Goal: Transaction & Acquisition: Obtain resource

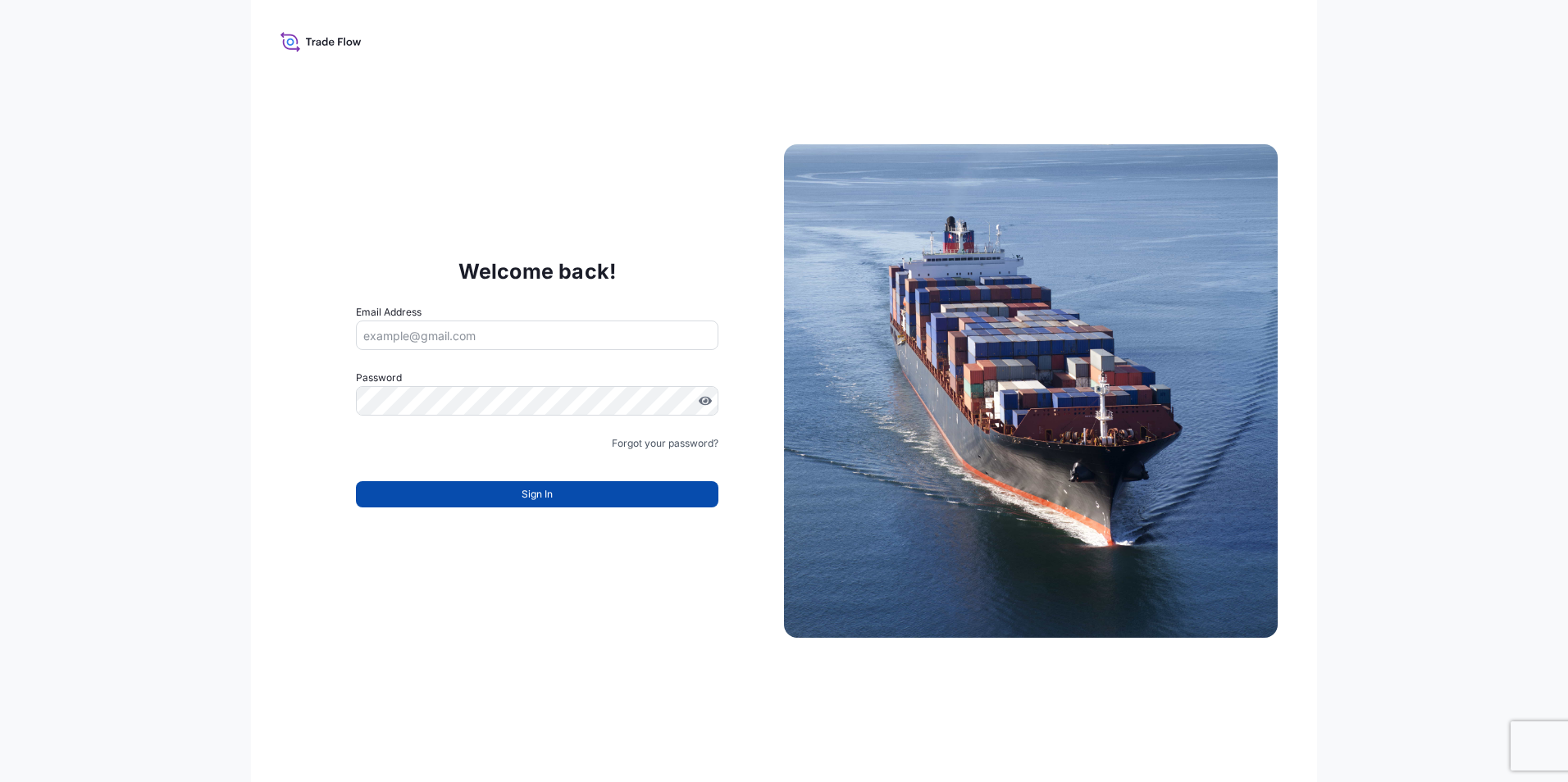
click at [481, 496] on button "Sign In" at bounding box center [537, 494] width 363 height 26
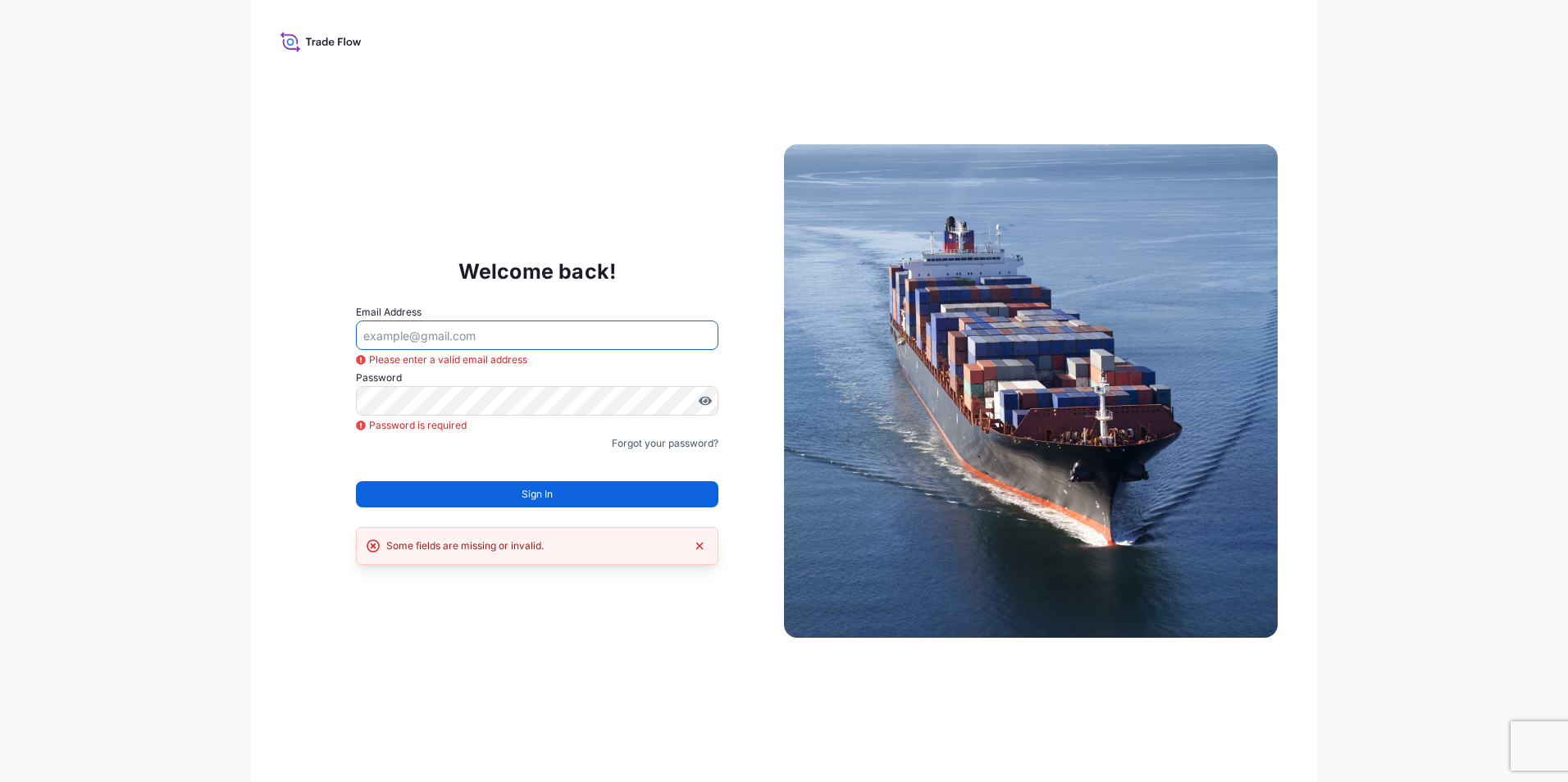
click at [468, 339] on input "Email Address" at bounding box center [537, 336] width 363 height 29
type input "fabiana.dibella@graftech.com"
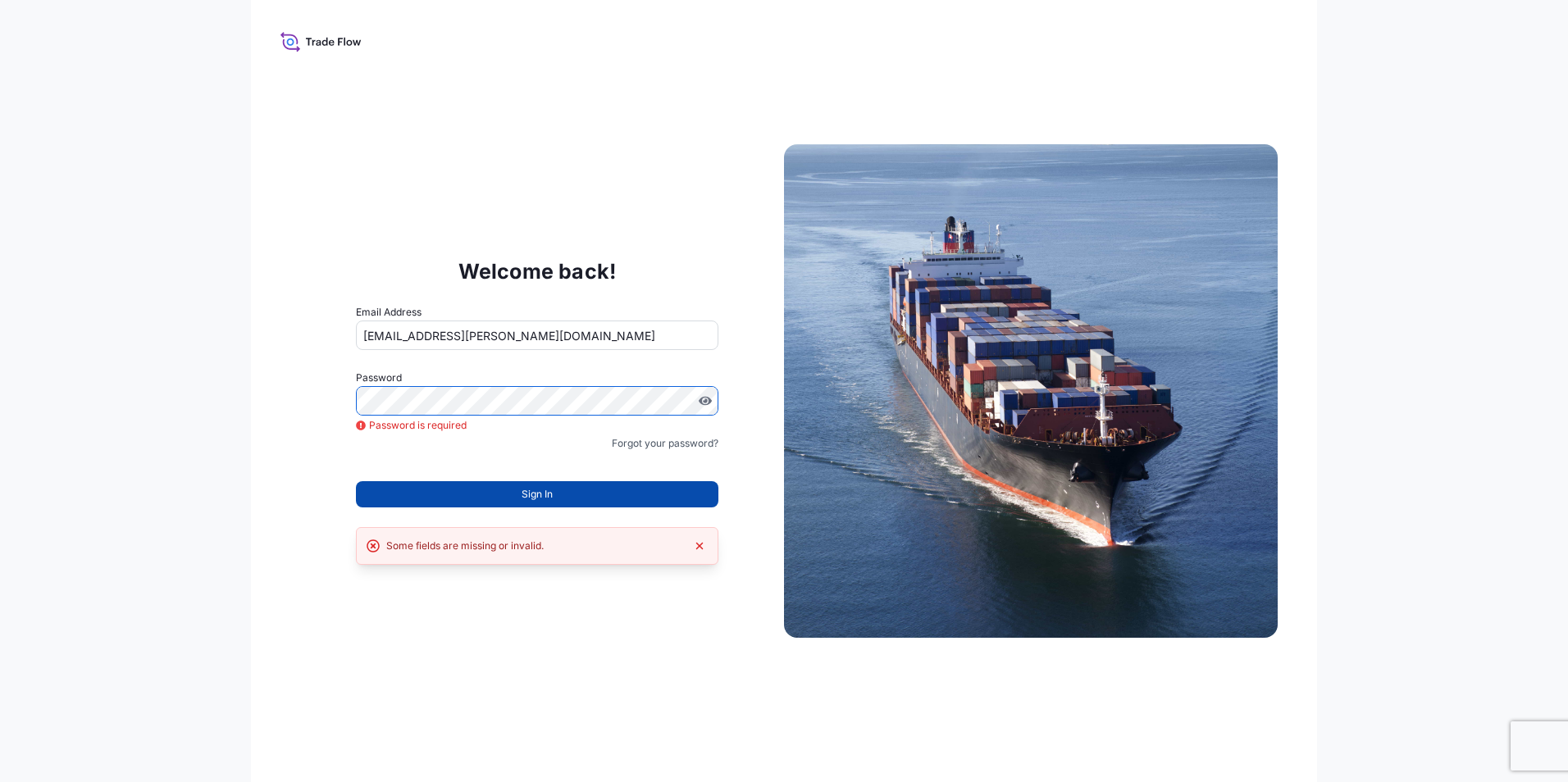
click at [488, 496] on button "Sign In" at bounding box center [537, 494] width 363 height 26
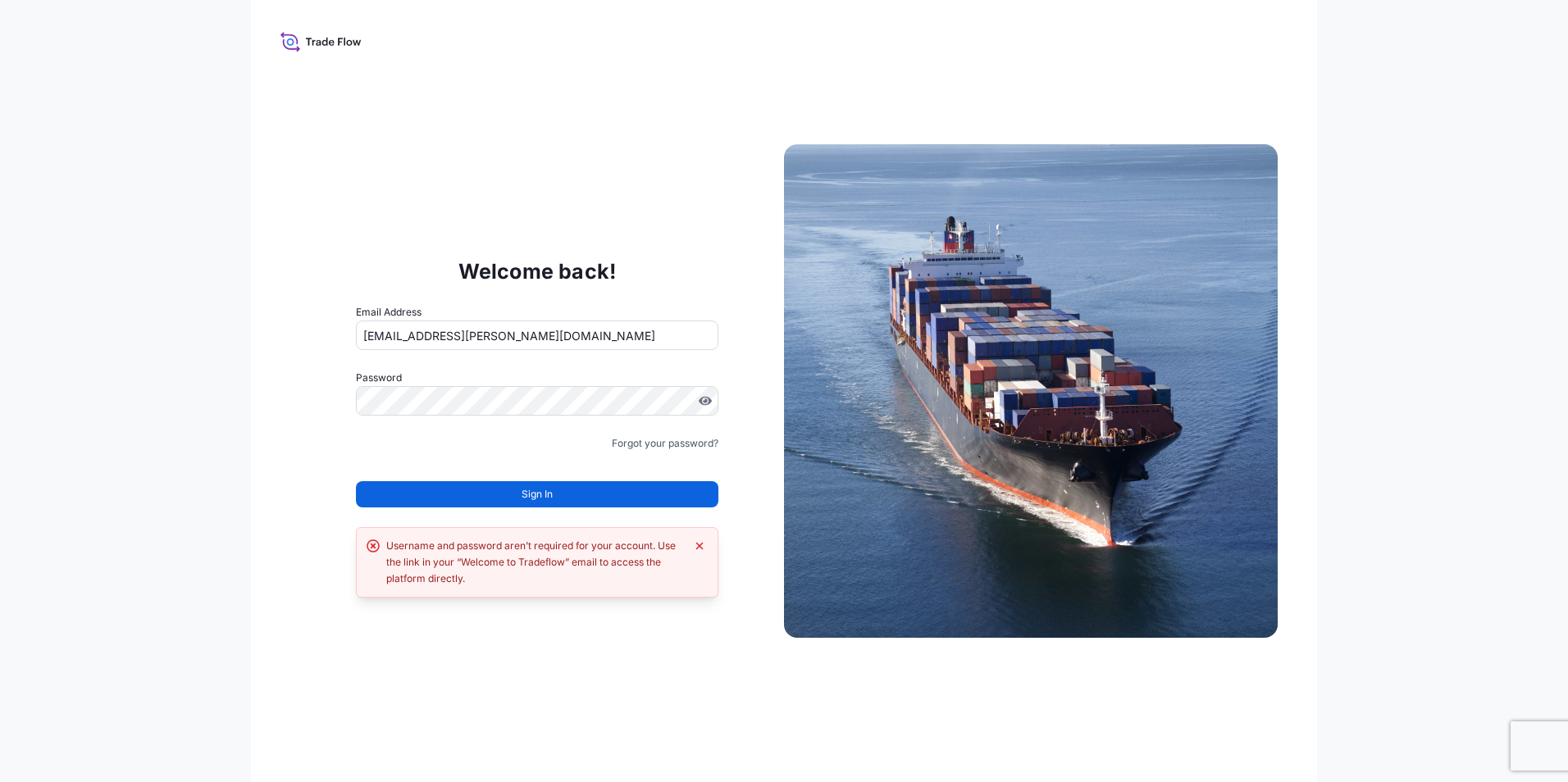
click at [537, 494] on span "Sign In" at bounding box center [537, 494] width 31 height 16
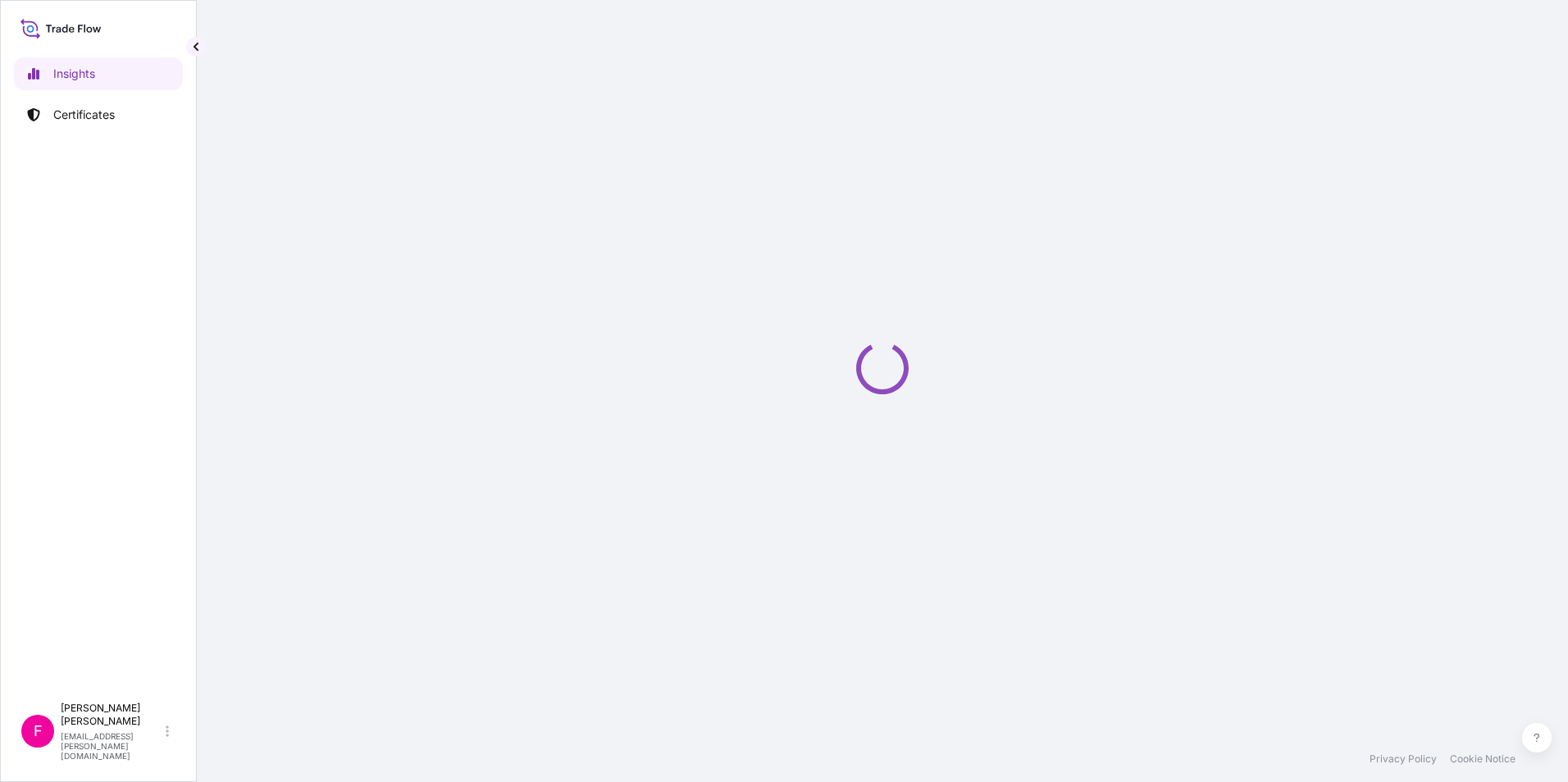
select select "2025"
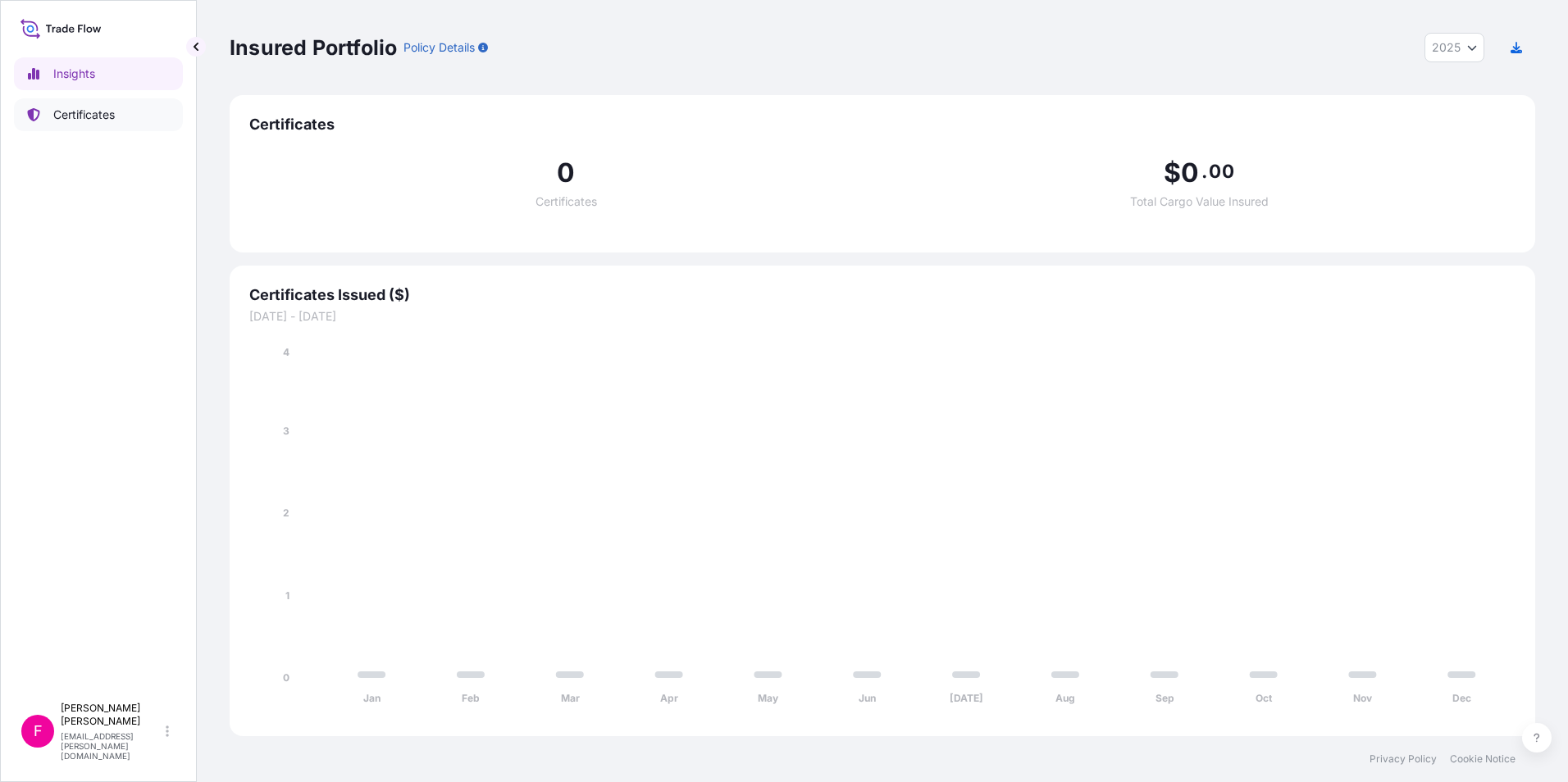
click at [88, 113] on p "Certificates" at bounding box center [84, 114] width 61 height 16
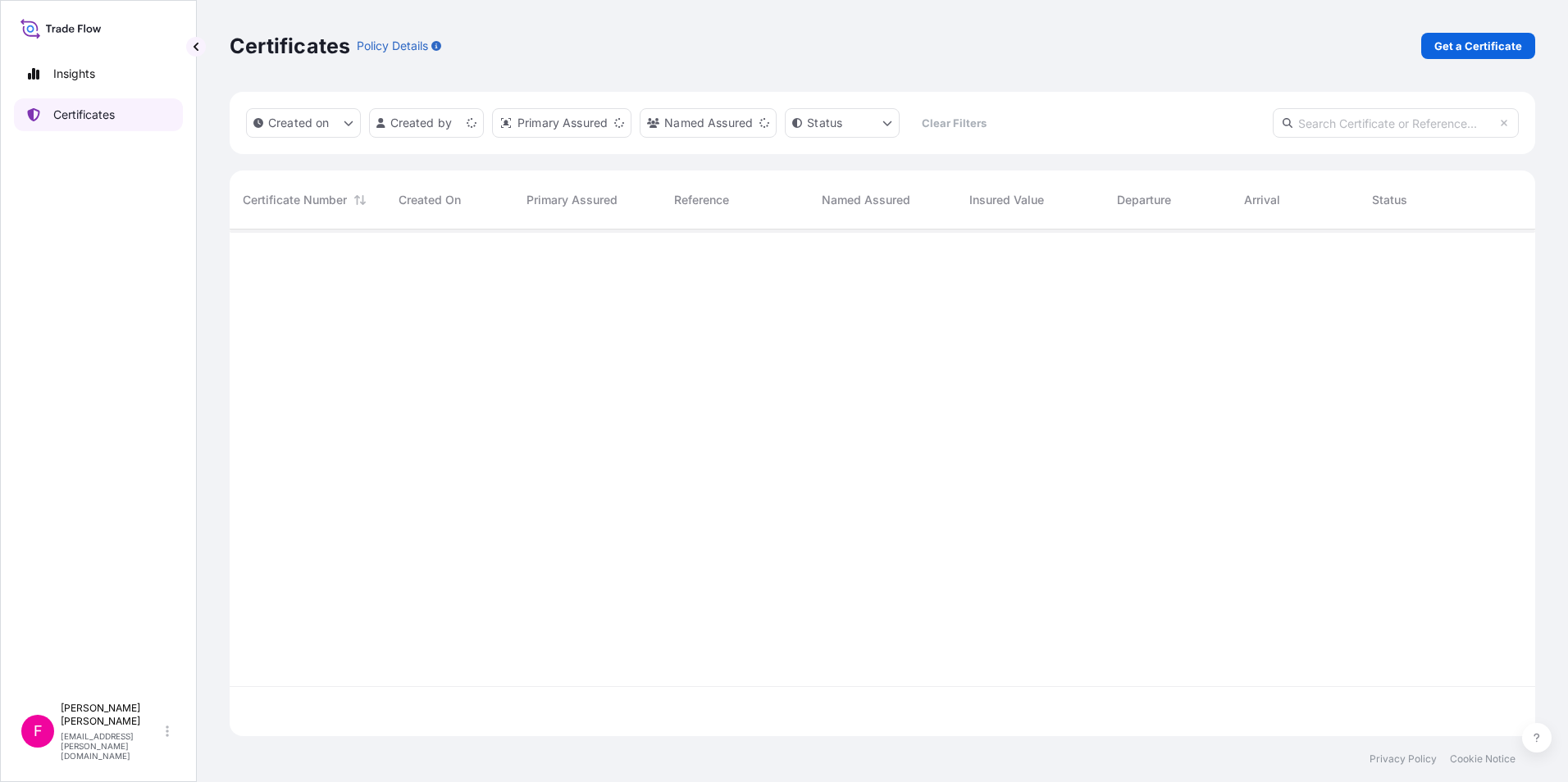
scroll to position [503, 1293]
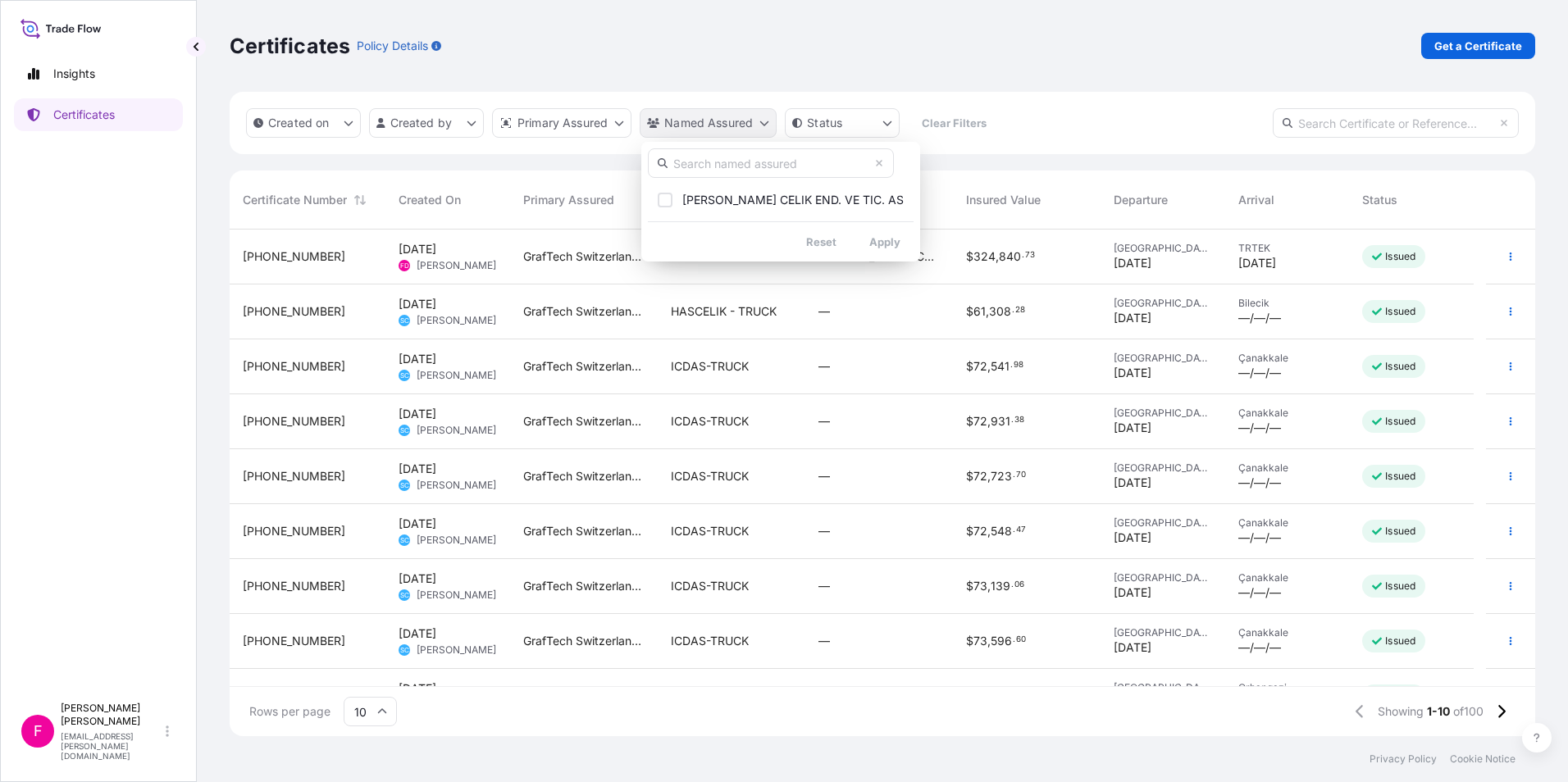
click at [768, 123] on html "Insights Certificates F Fabiana DiBella fabiana.dibella@graftech.com Certificat…" at bounding box center [784, 391] width 1568 height 782
click at [770, 158] on input "text" at bounding box center [771, 163] width 246 height 29
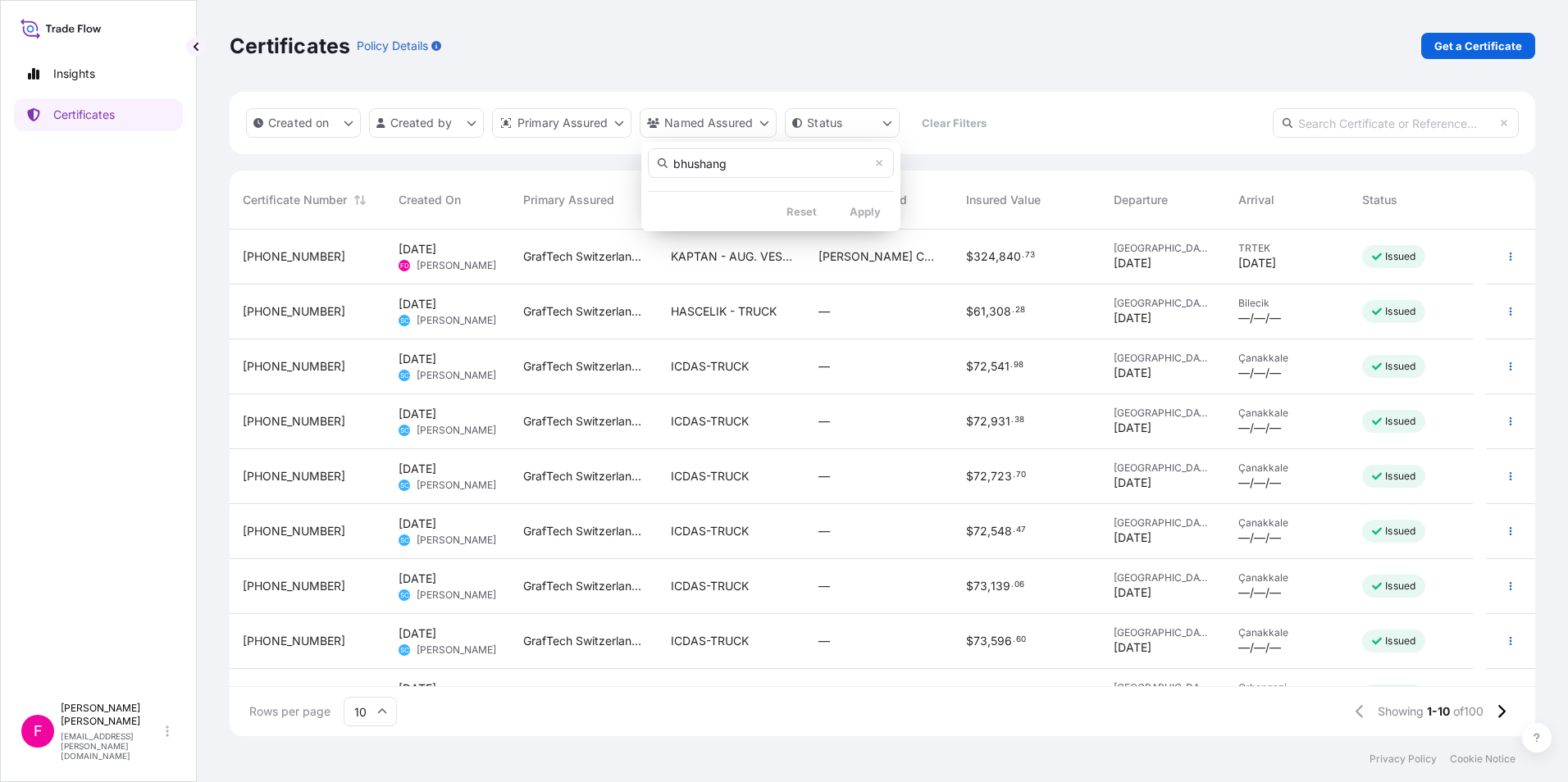
click at [827, 167] on input "bhushang" at bounding box center [771, 163] width 246 height 29
click at [807, 165] on input "bhushang" at bounding box center [771, 163] width 246 height 29
click at [717, 163] on input "bhus" at bounding box center [771, 163] width 246 height 29
type input "b"
type input "a"
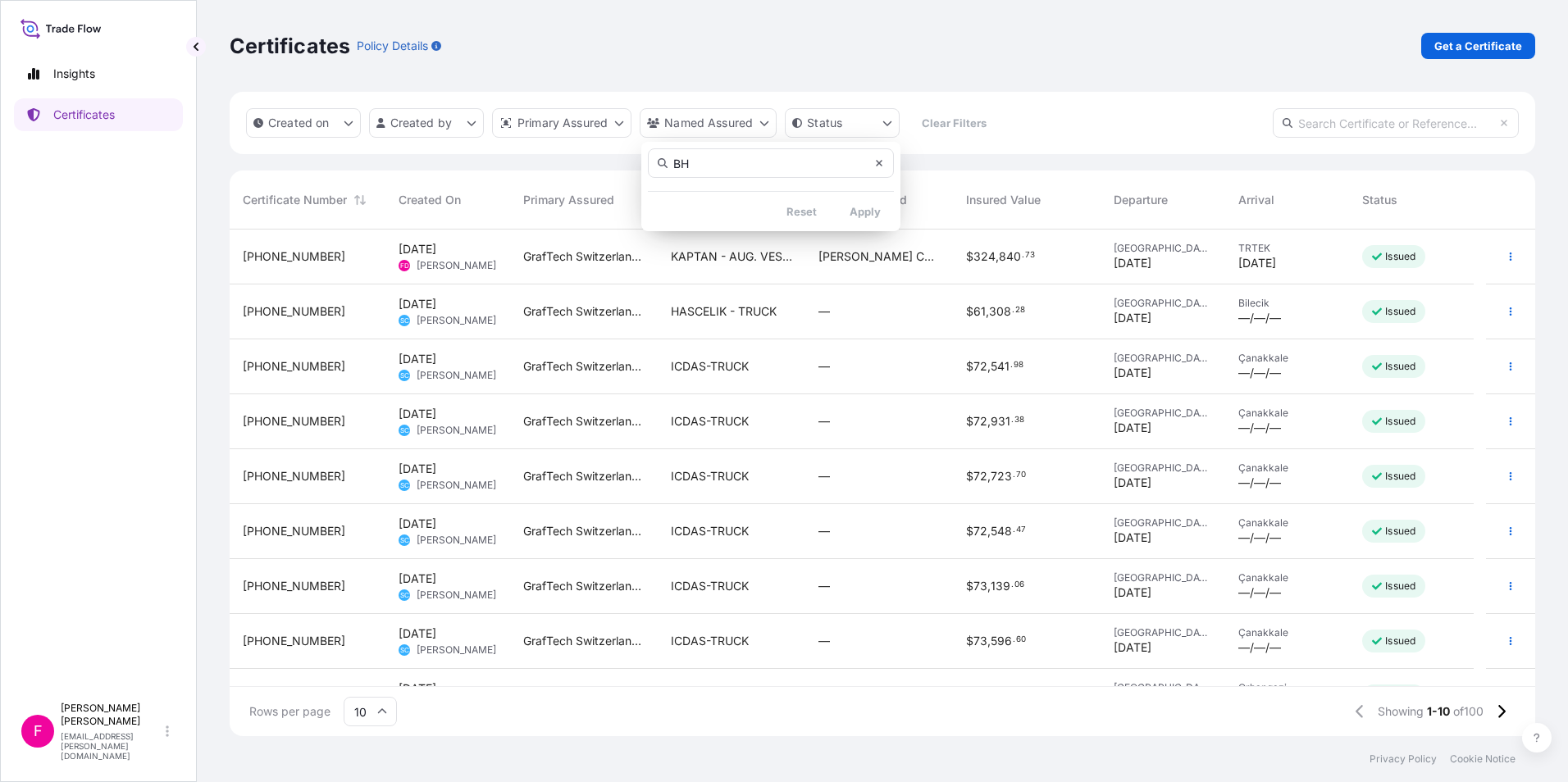
type input "BH"
click at [877, 164] on icon at bounding box center [879, 163] width 7 height 7
click at [59, 67] on html "Insights Certificates F Fabiana DiBella fabiana.dibella@graftech.com Certificat…" at bounding box center [784, 391] width 1568 height 782
click at [59, 67] on p "Insights" at bounding box center [74, 74] width 42 height 16
select select "2025"
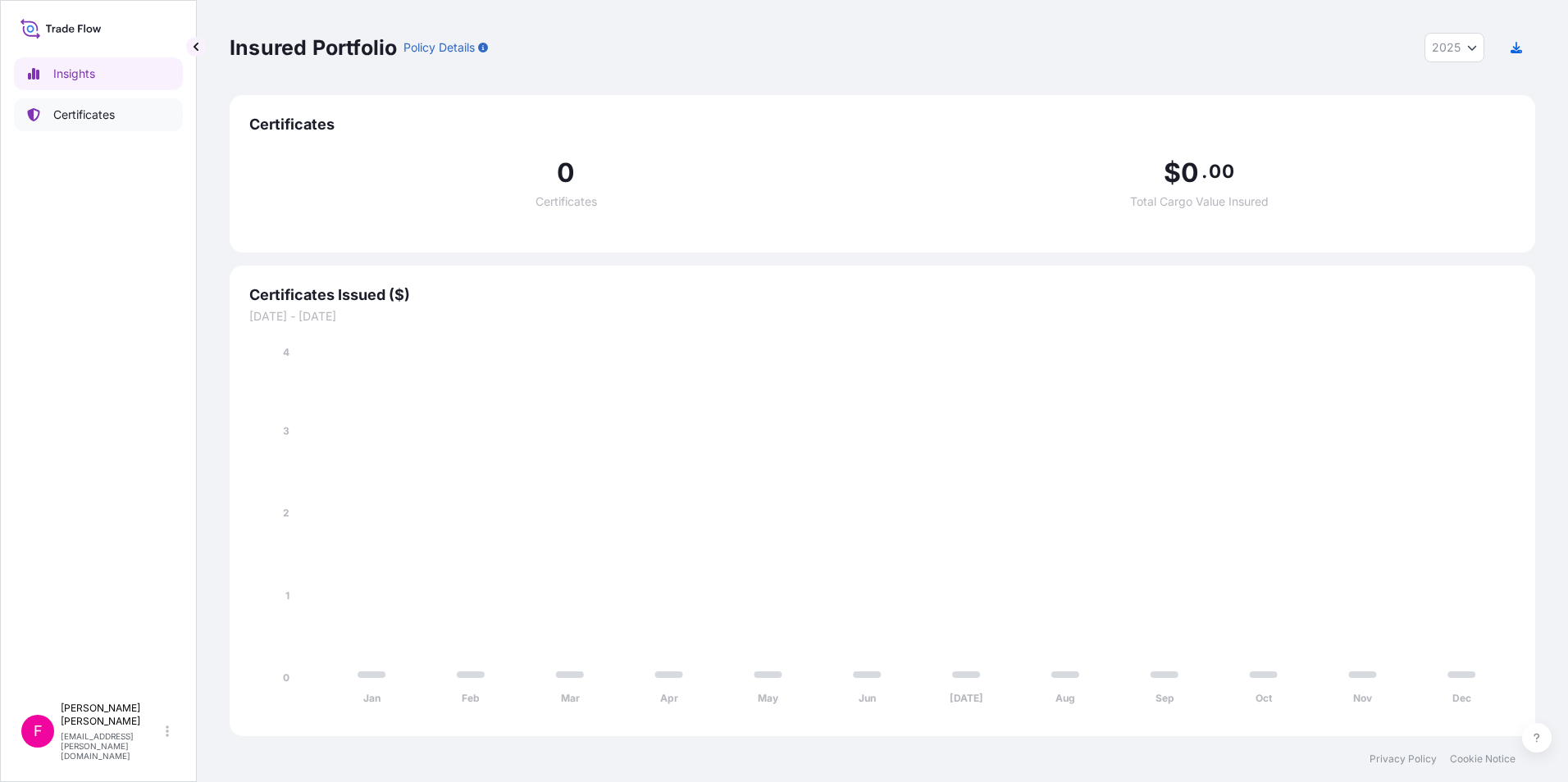
click at [72, 108] on p "Certificates" at bounding box center [84, 114] width 61 height 16
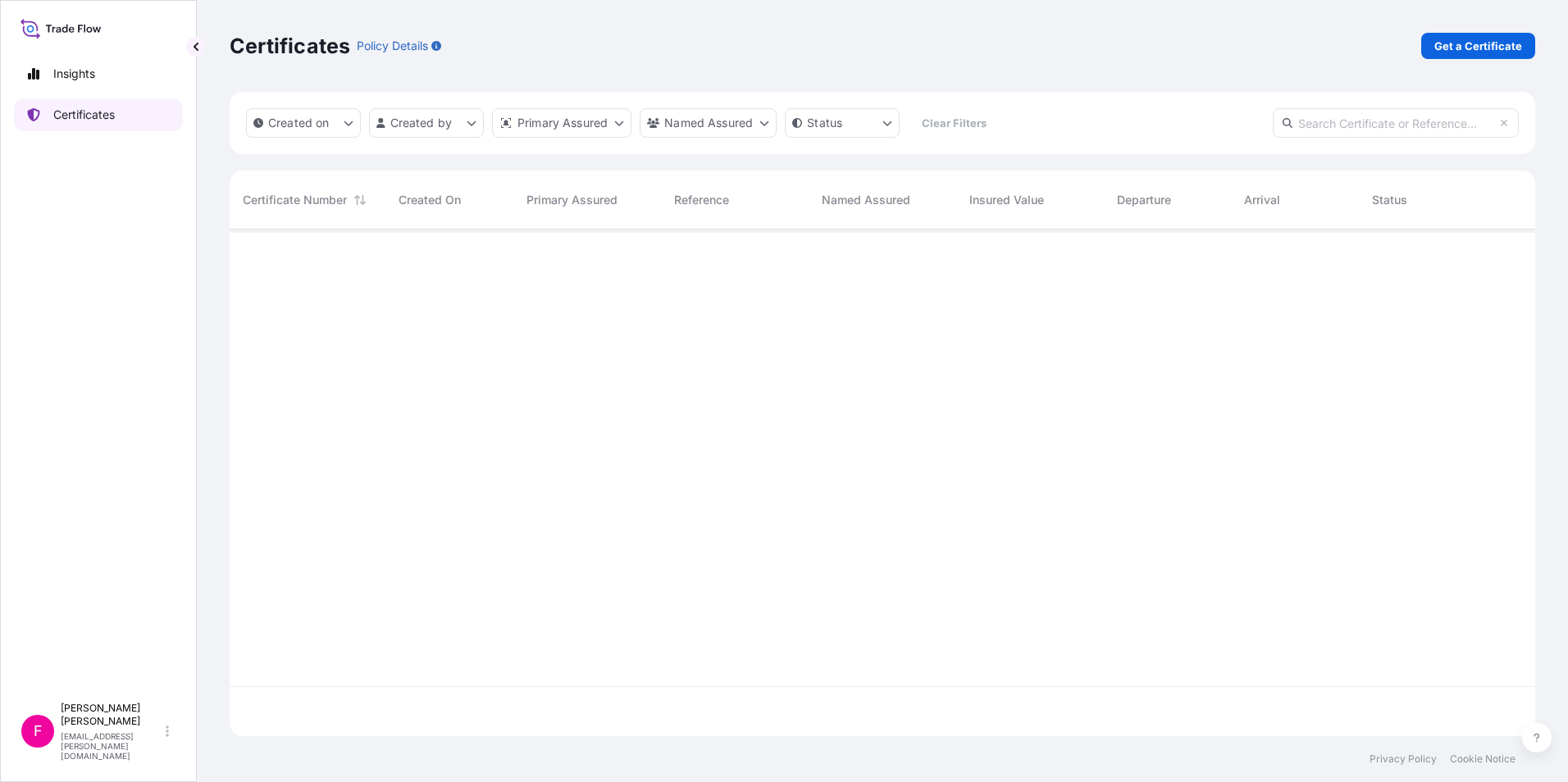
scroll to position [503, 1293]
click at [1477, 47] on p "Get a Certificate" at bounding box center [1477, 46] width 87 height 16
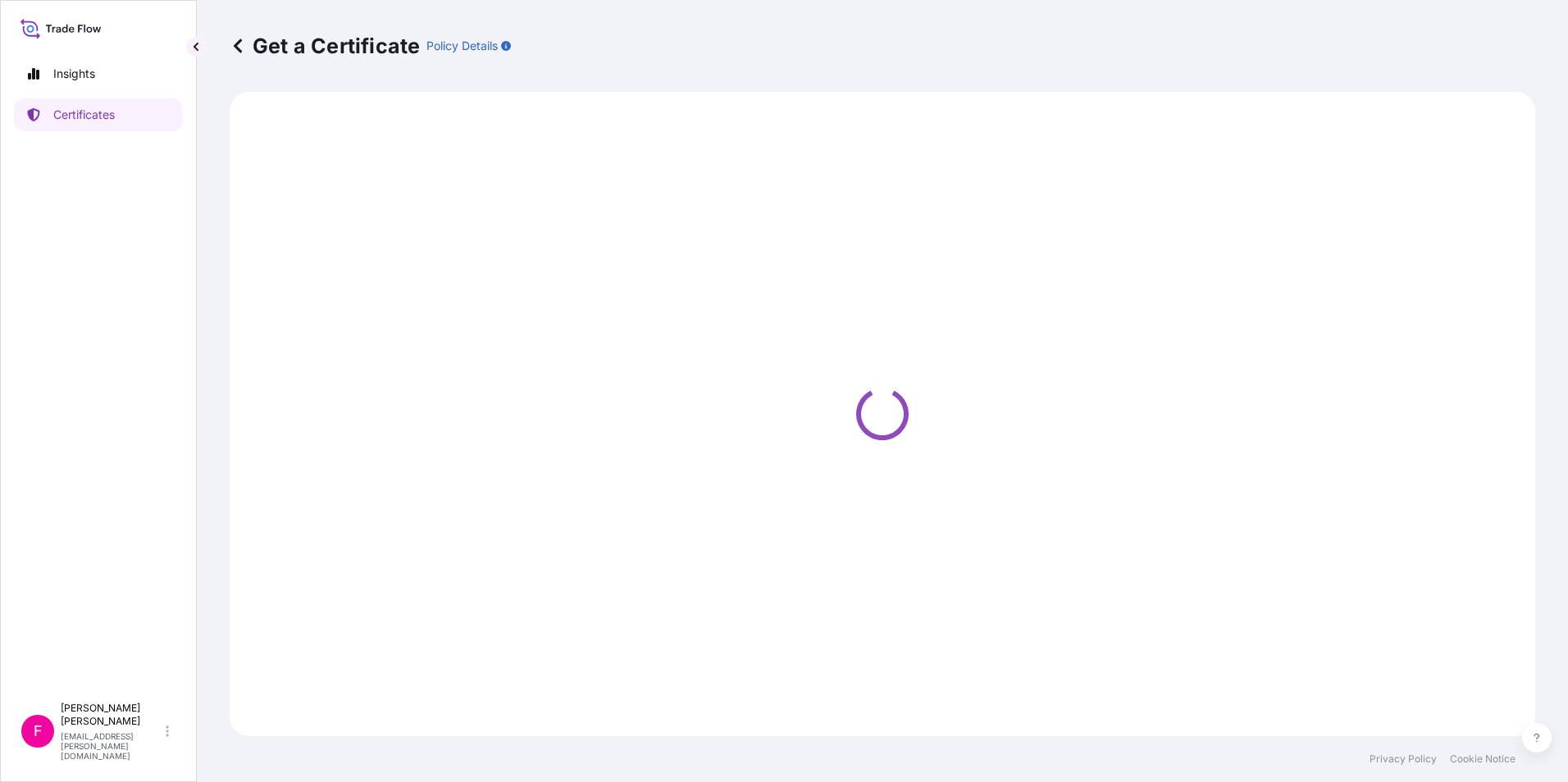
select select "Barge"
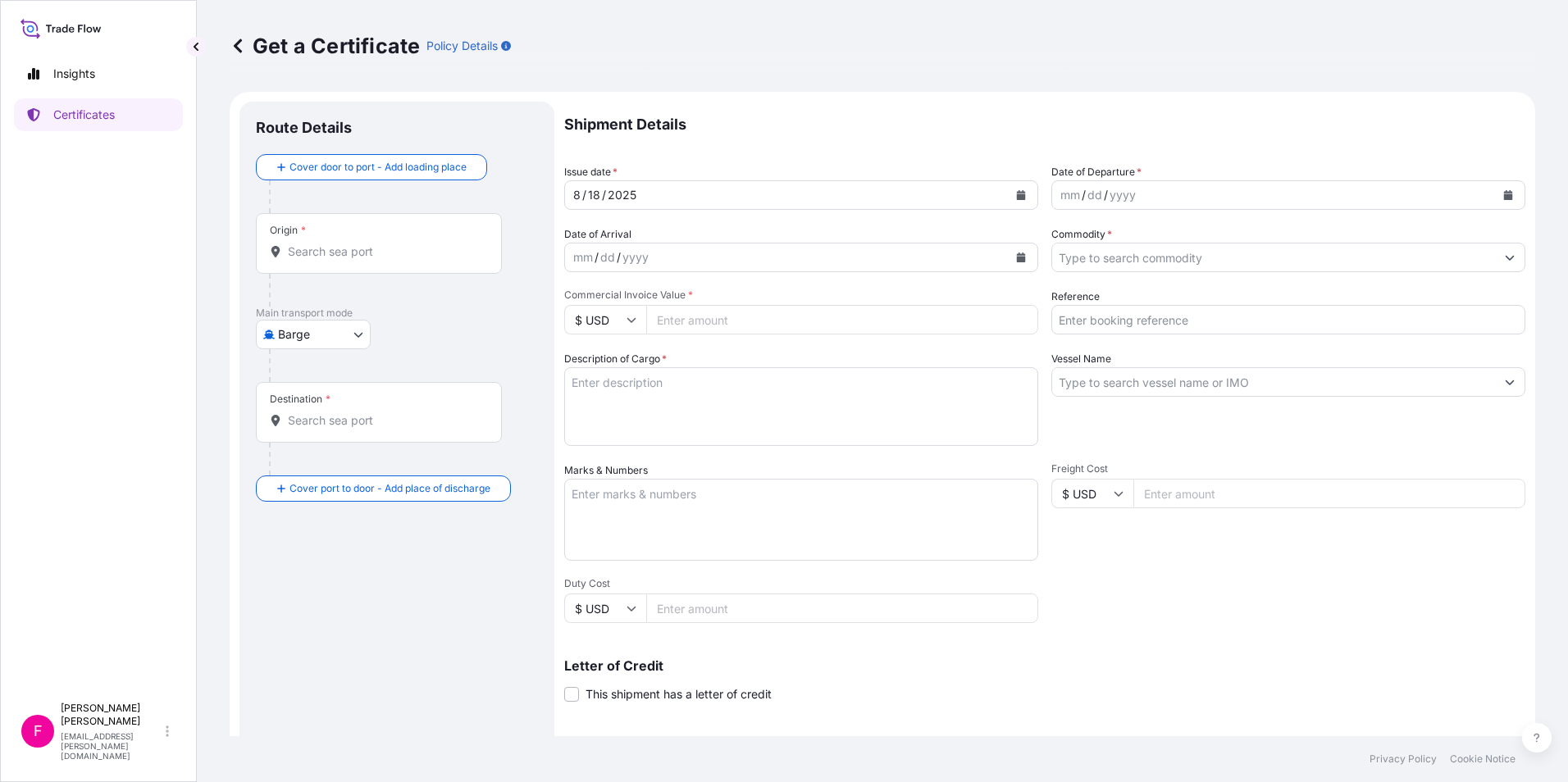
click at [1017, 197] on icon "Calendar" at bounding box center [1021, 195] width 9 height 10
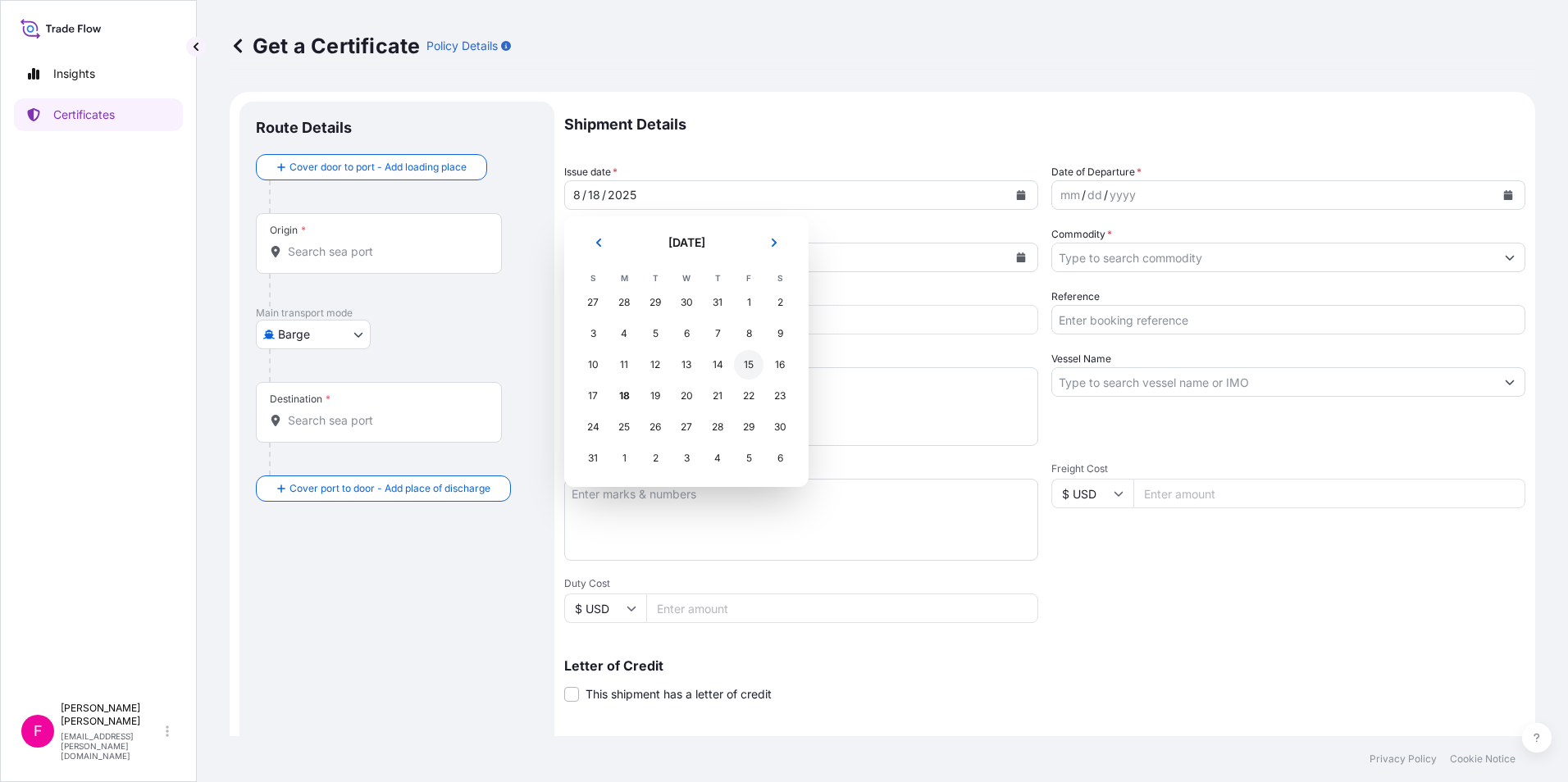
click at [747, 369] on div "15" at bounding box center [749, 365] width 29 height 29
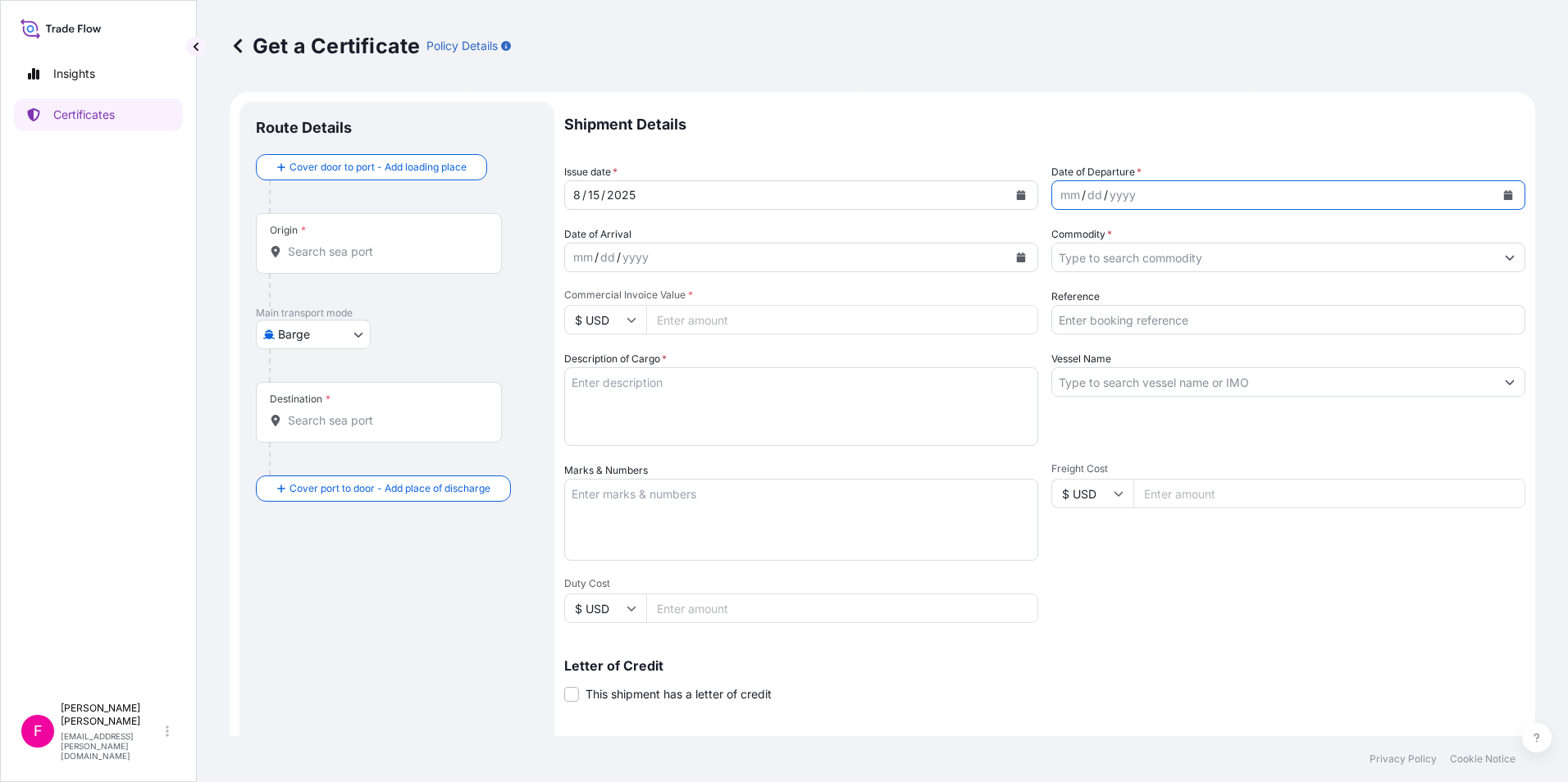
click at [1504, 199] on icon "Calendar" at bounding box center [1508, 195] width 9 height 10
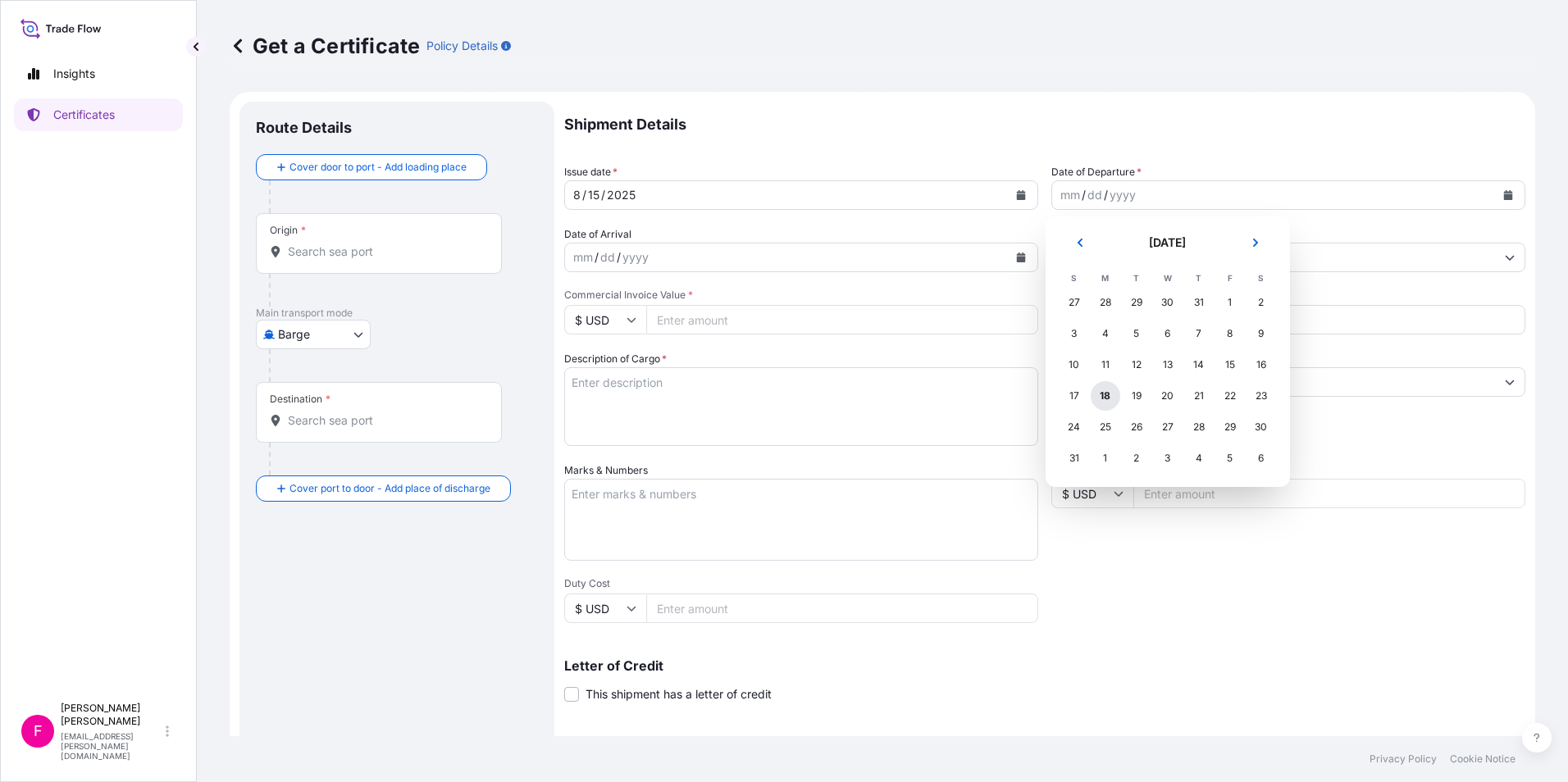
click at [1104, 394] on div "18" at bounding box center [1105, 396] width 29 height 29
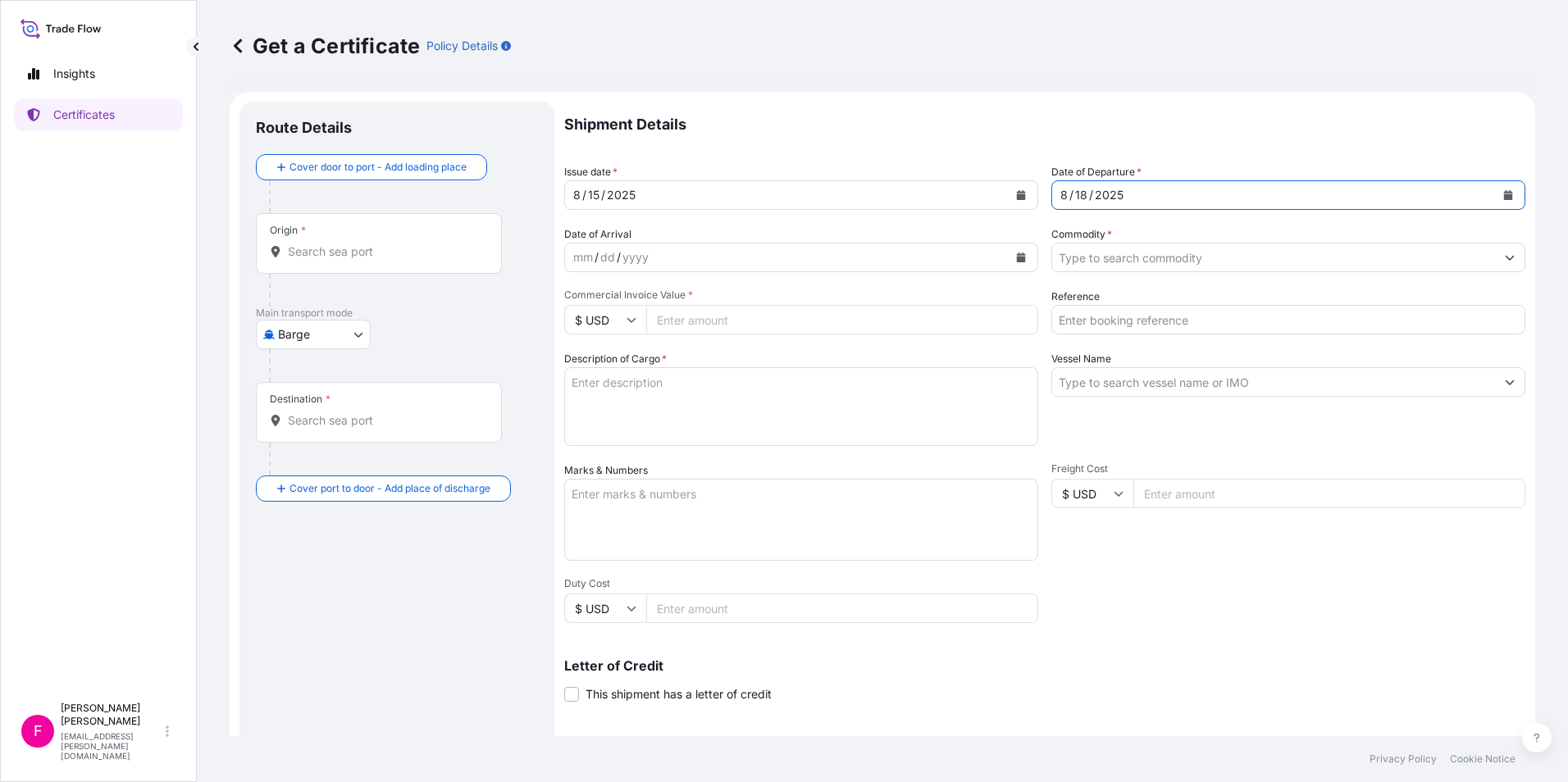
click at [1017, 195] on icon "Calendar" at bounding box center [1021, 195] width 9 height 10
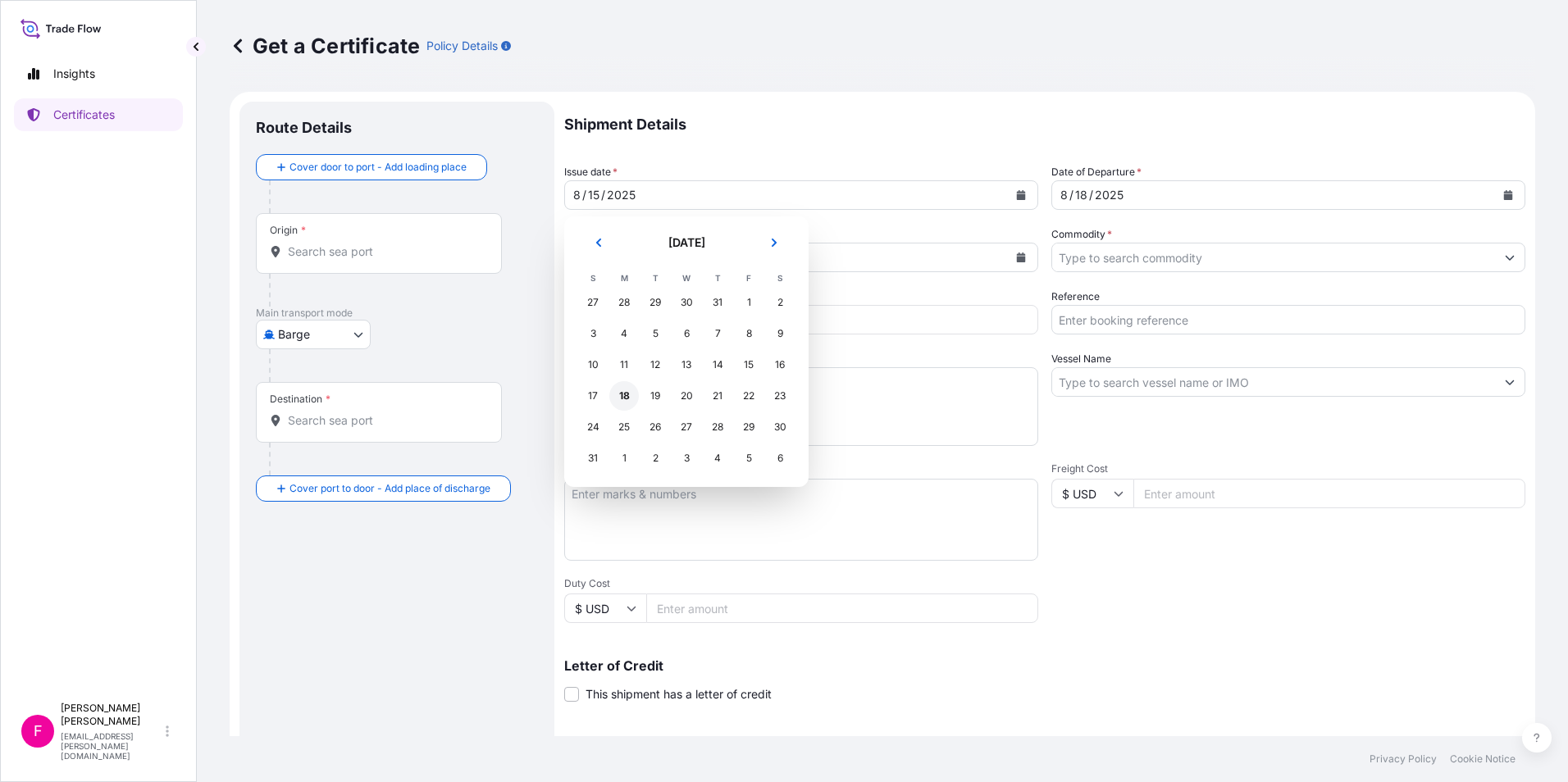
click at [626, 394] on div "18" at bounding box center [624, 396] width 29 height 29
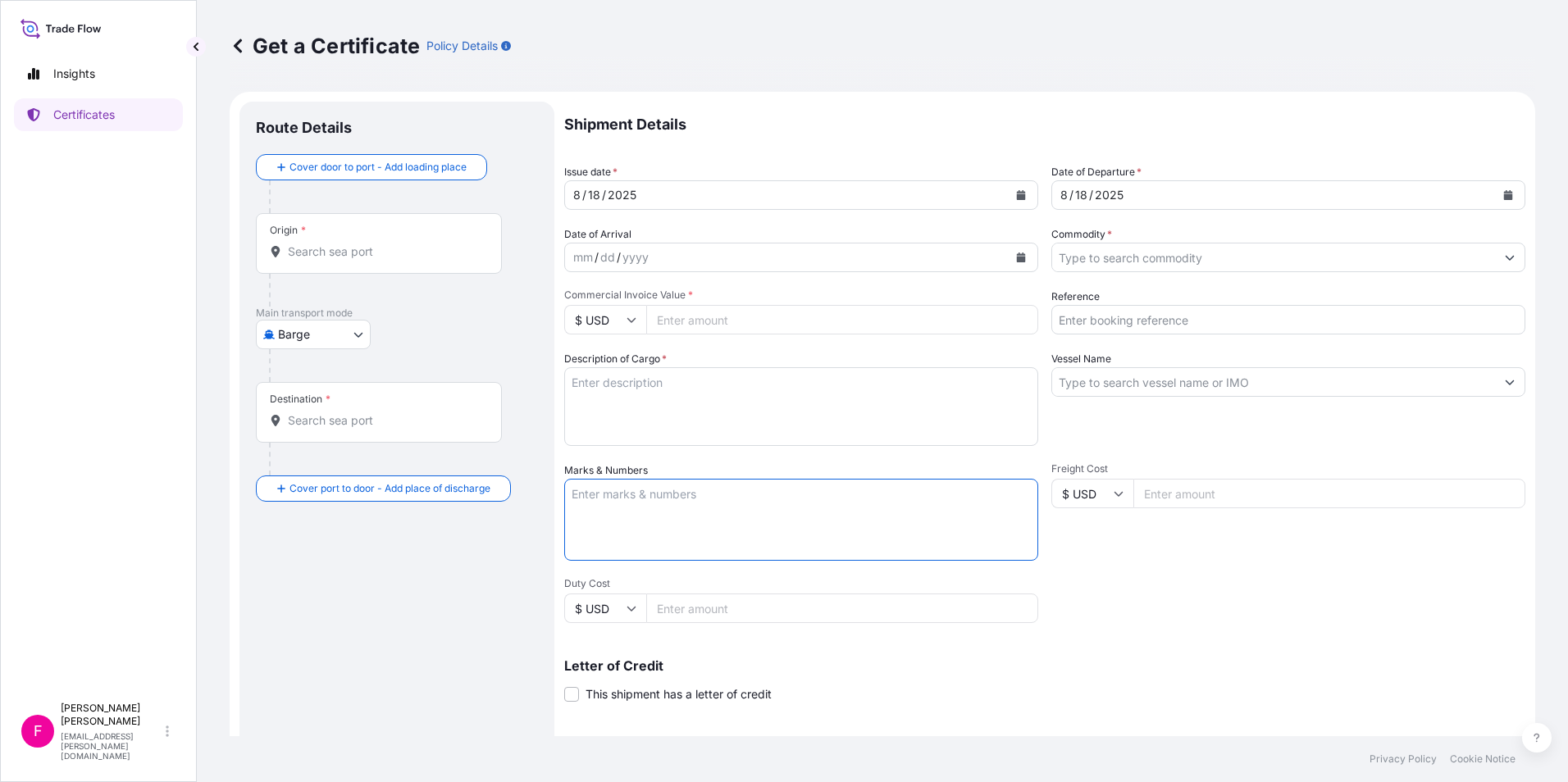
click at [643, 488] on textarea "Marks & Numbers" at bounding box center [801, 519] width 474 height 82
type textarea "g"
type textarea "GOODS INSURED SINCE SHIPPED ON BOARD DATE"
click at [1017, 259] on icon "Calendar" at bounding box center [1021, 257] width 9 height 10
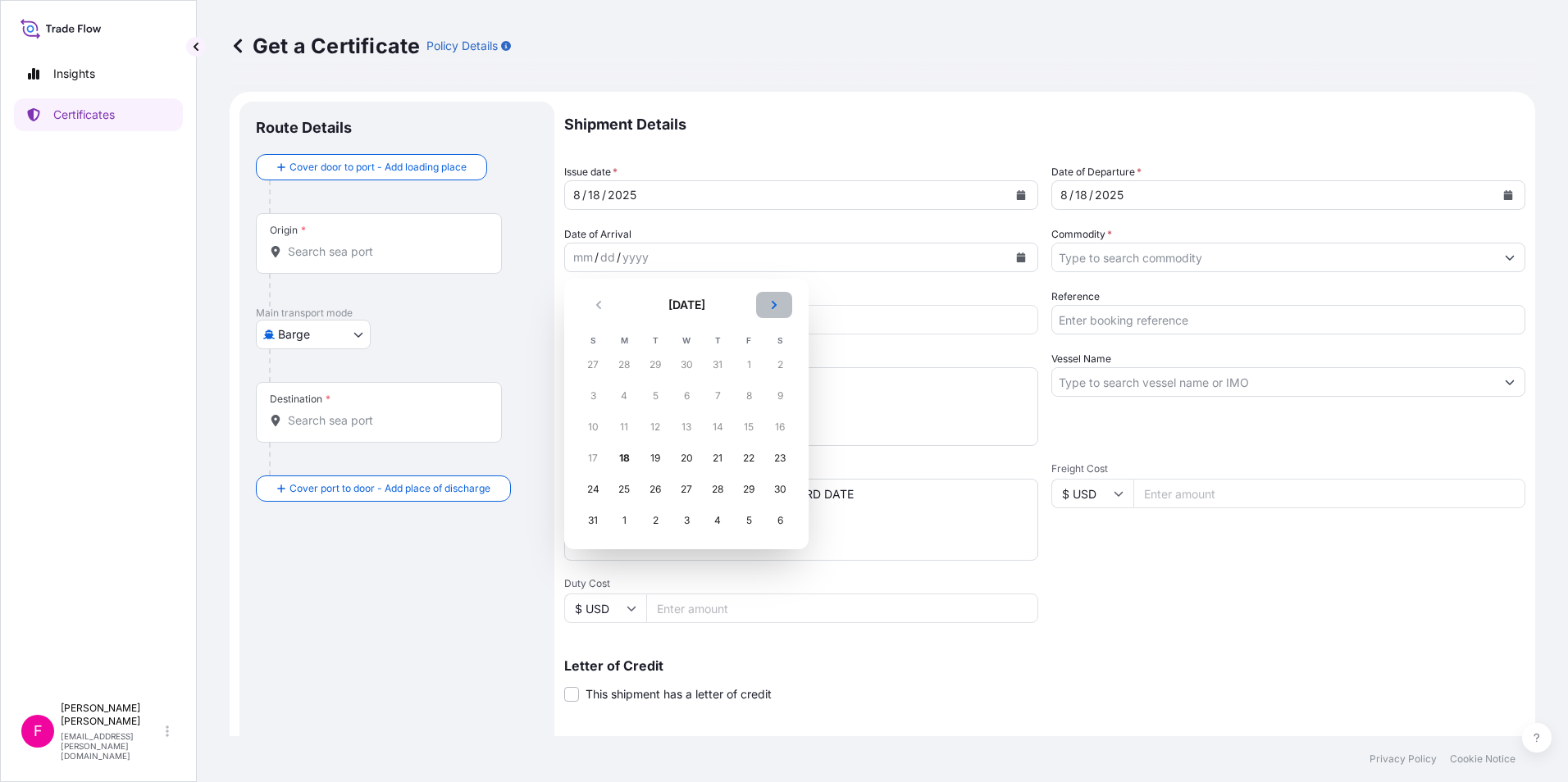
click at [764, 304] on button "Next" at bounding box center [774, 304] width 36 height 26
click at [750, 456] on div "26" at bounding box center [749, 458] width 29 height 29
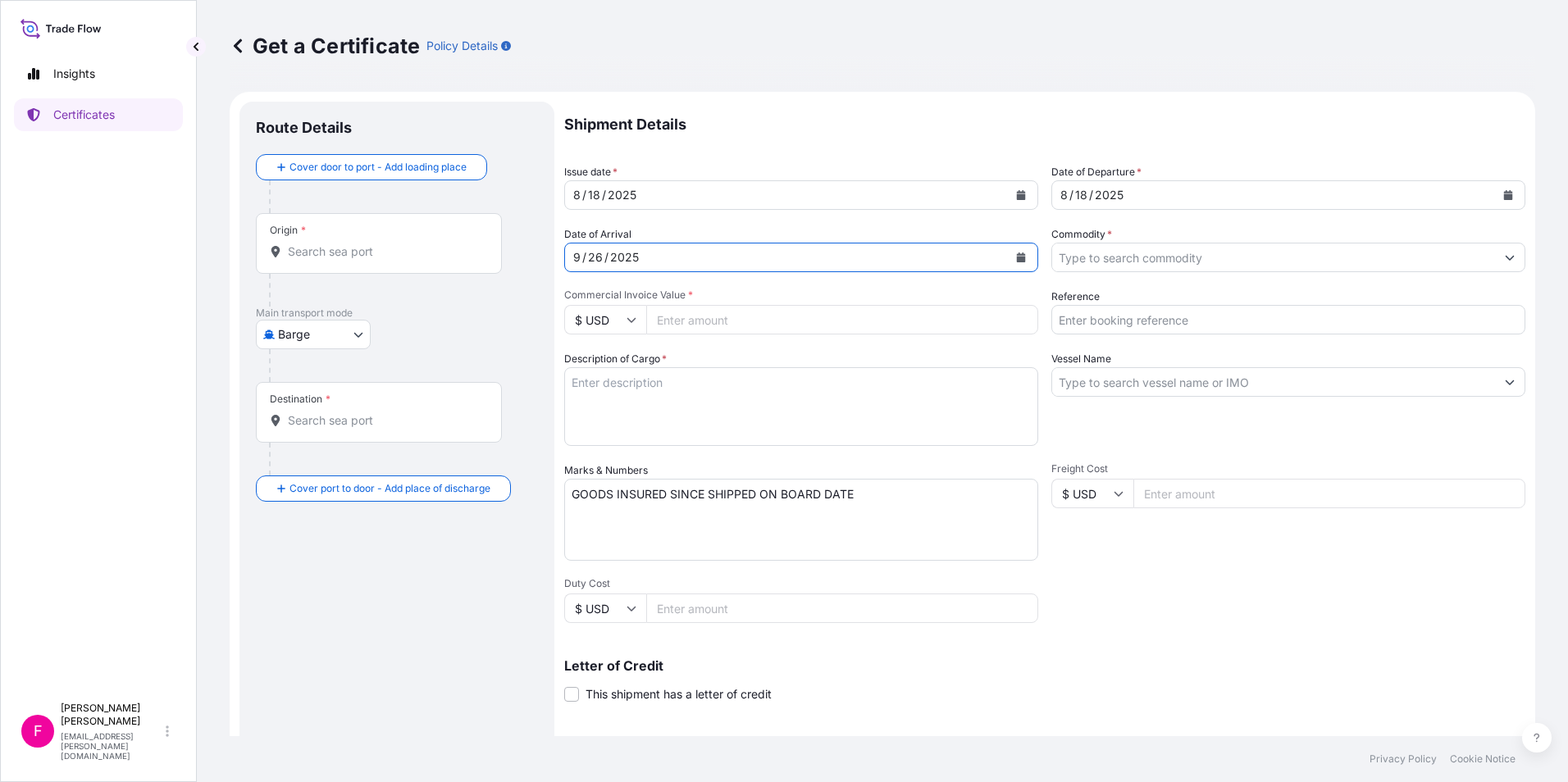
click at [1296, 243] on input "Commodity *" at bounding box center [1274, 258] width 443 height 29
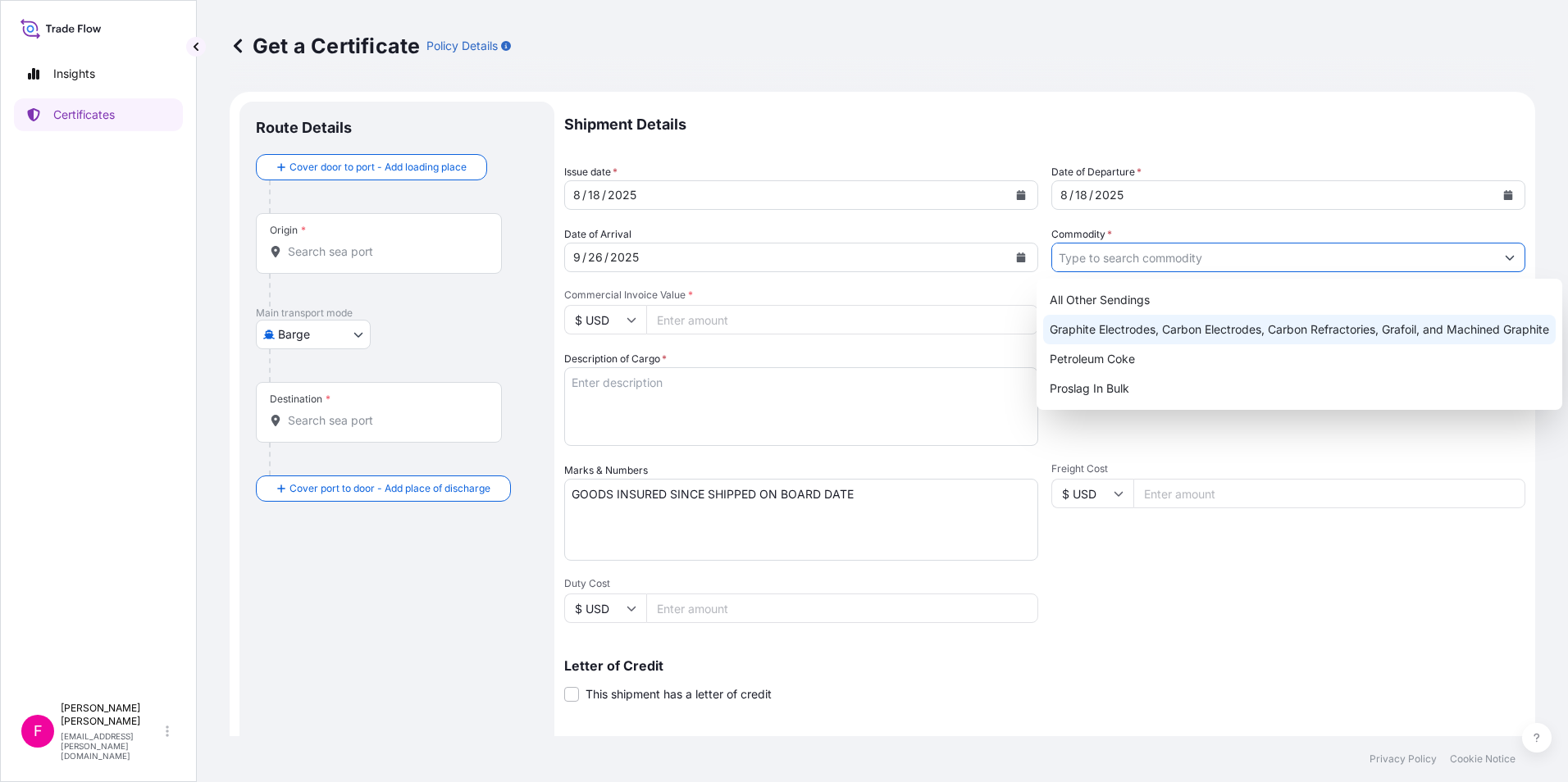
click at [1261, 337] on div "Graphite Electrodes, Carbon Electrodes, Carbon Refractories, Grafoil, and Machi…" at bounding box center [1299, 330] width 512 height 29
type input "Graphite Electrodes, Carbon Electrodes, Carbon Refractories, Grafoil, and Machi…"
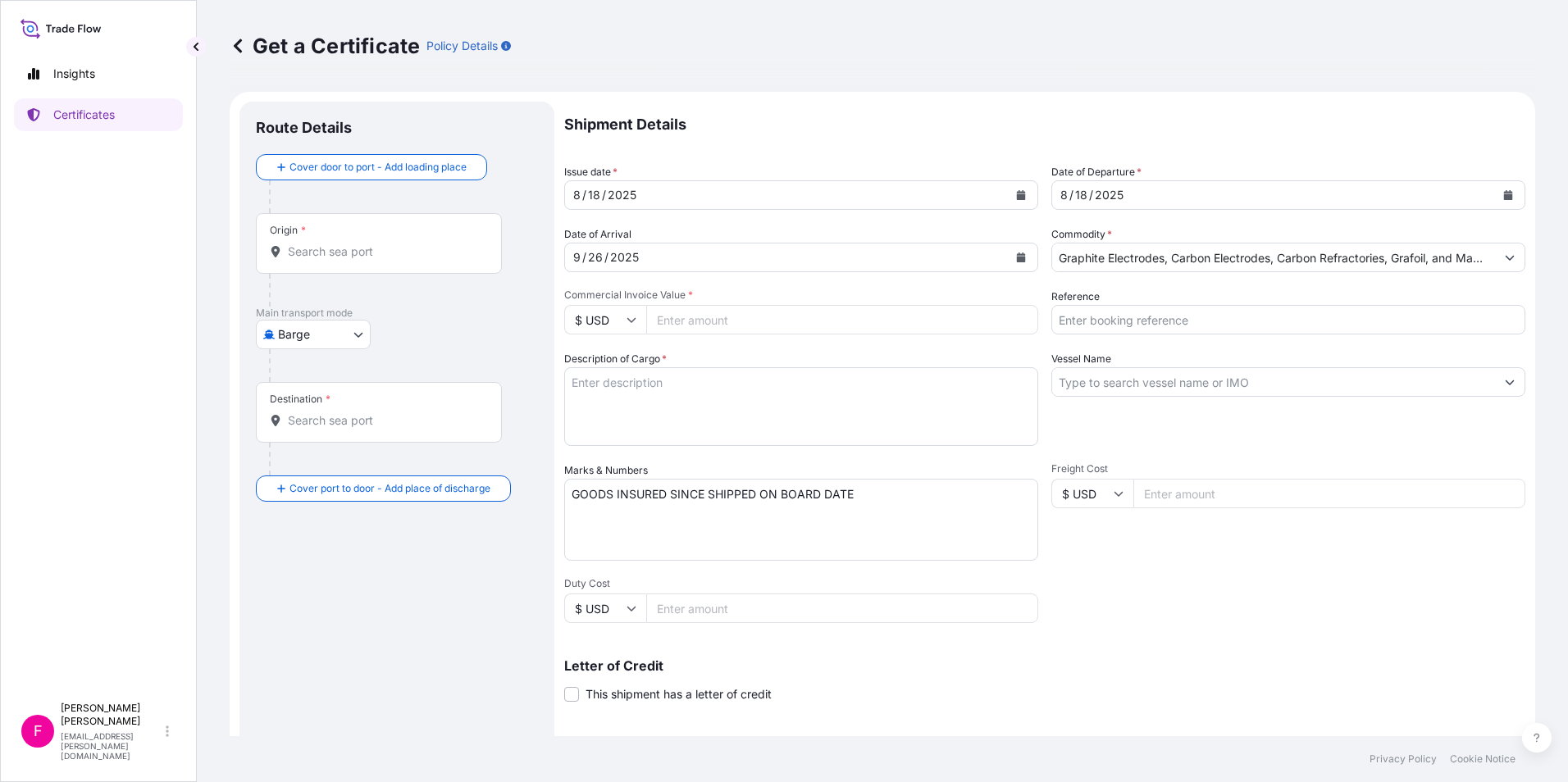
click at [893, 324] on input "Commercial Invoice Value *" at bounding box center [842, 320] width 392 height 29
type input "69625"
type input "69625.89"
click at [1130, 321] on input "Reference" at bounding box center [1288, 320] width 474 height 29
type input "b"
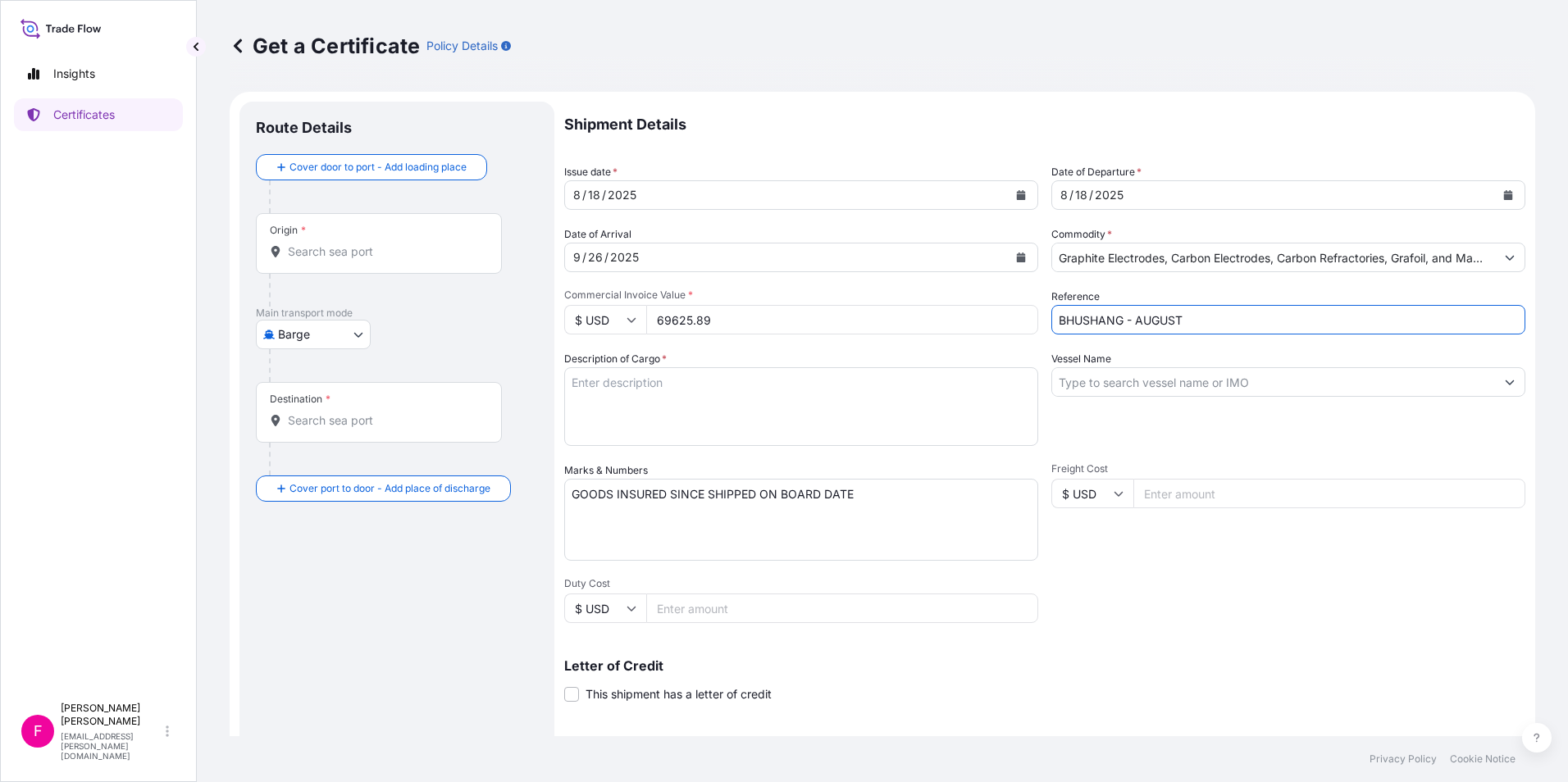
type input "BHUSHANG - AUGUST"
click at [880, 391] on textarea "Description of Cargo *" at bounding box center [801, 407] width 474 height 79
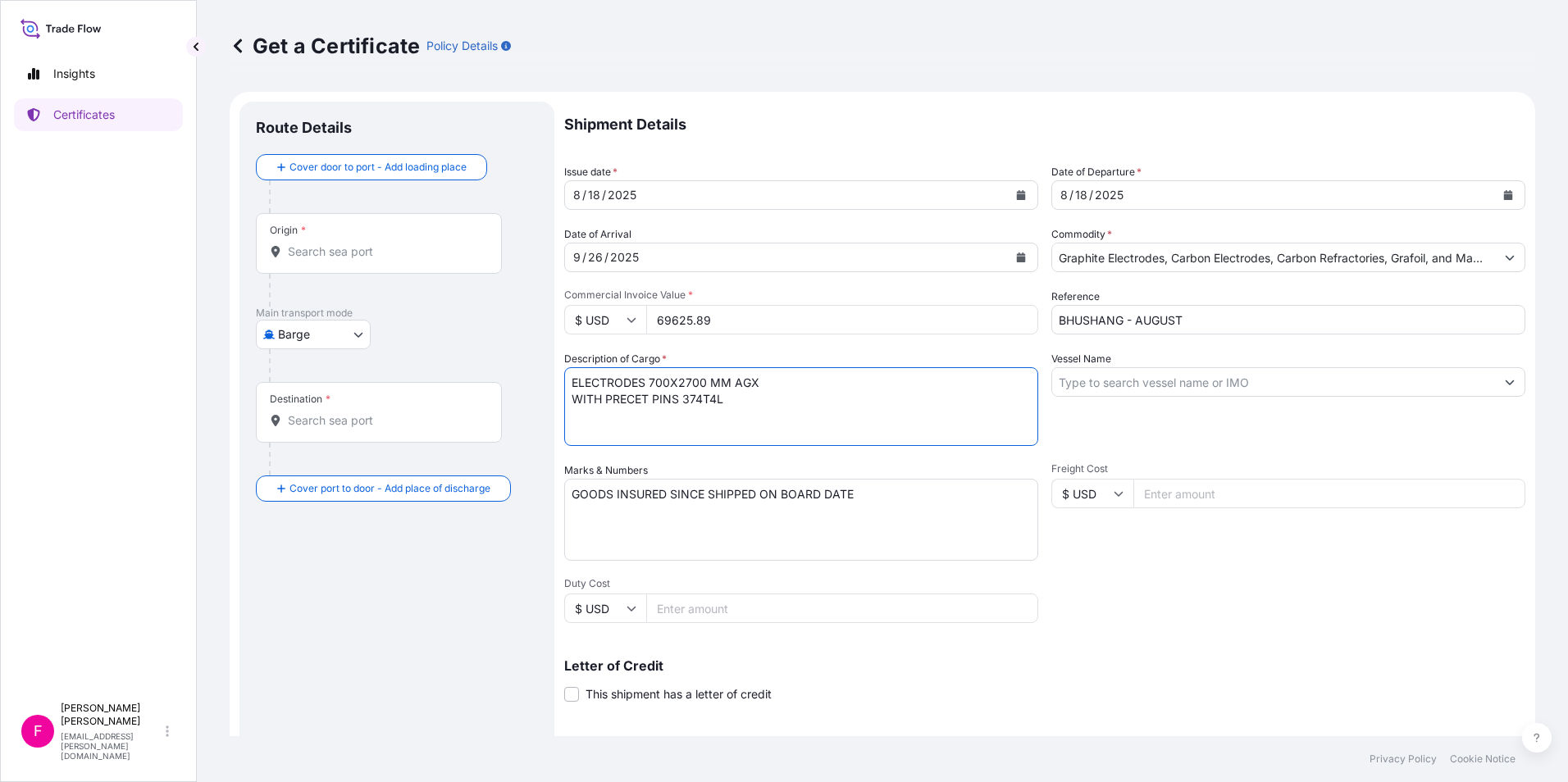
type textarea "ELECTRODES 700X2700 MM AGX WITH PRECET PINS 374T4L"
click at [1262, 390] on input "Vessel Name" at bounding box center [1274, 382] width 443 height 29
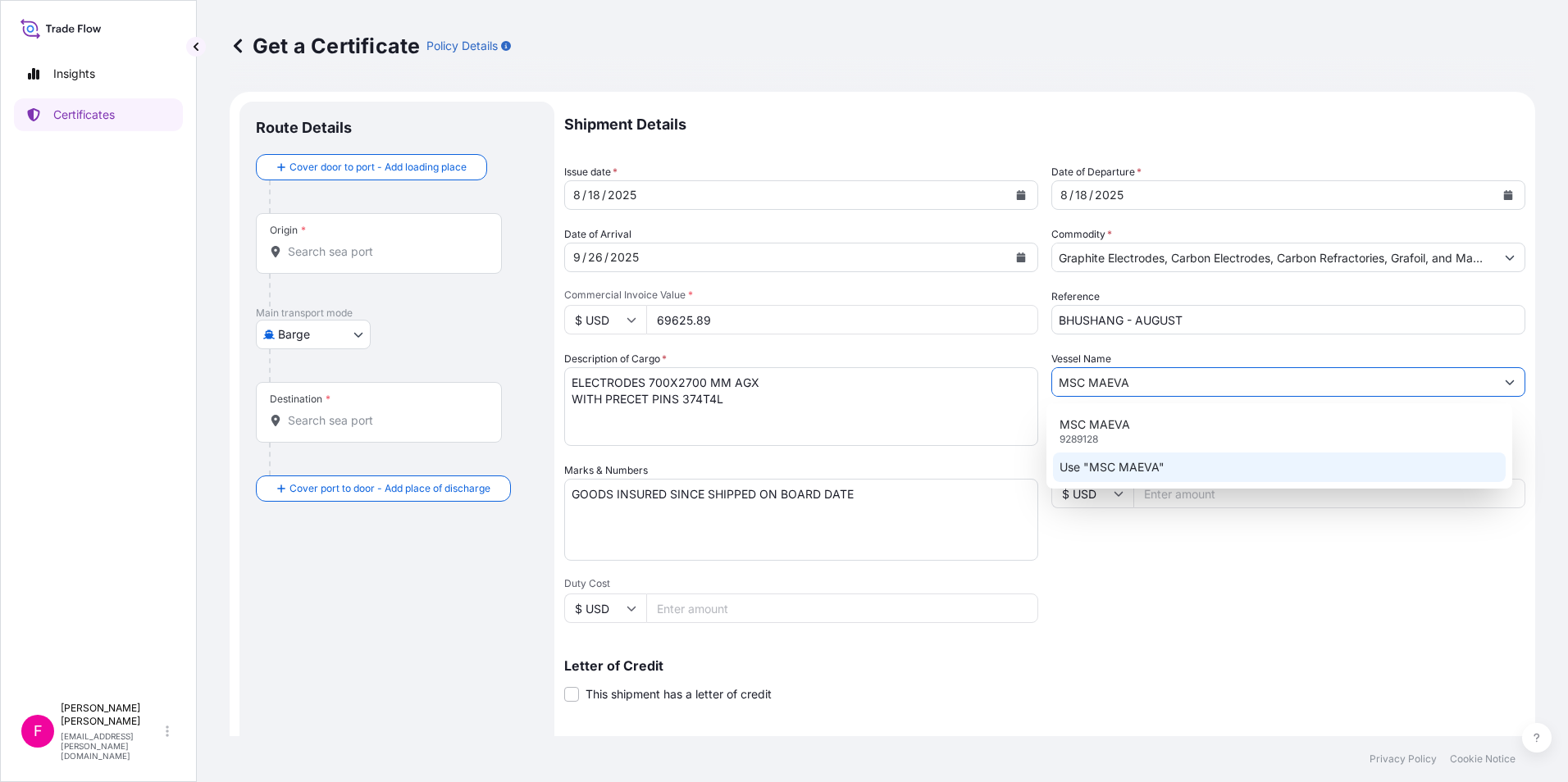
type input "MSC MAEVA"
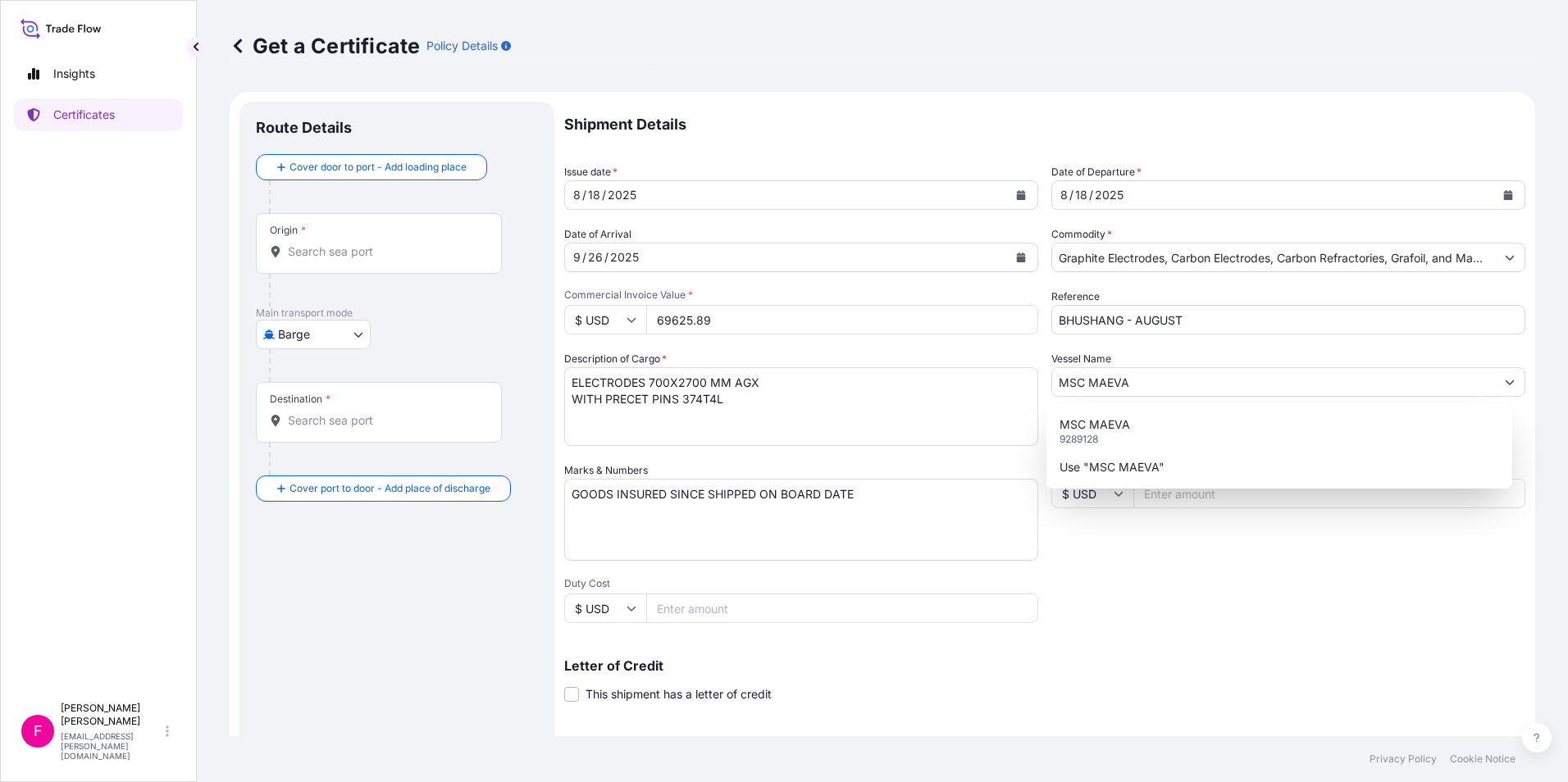
click at [1131, 638] on div "Shipment Details Issue date * 8 / 18 / 2025 Date of Departure * 8 / 18 / 2025 D…" at bounding box center [1044, 492] width 961 height 781
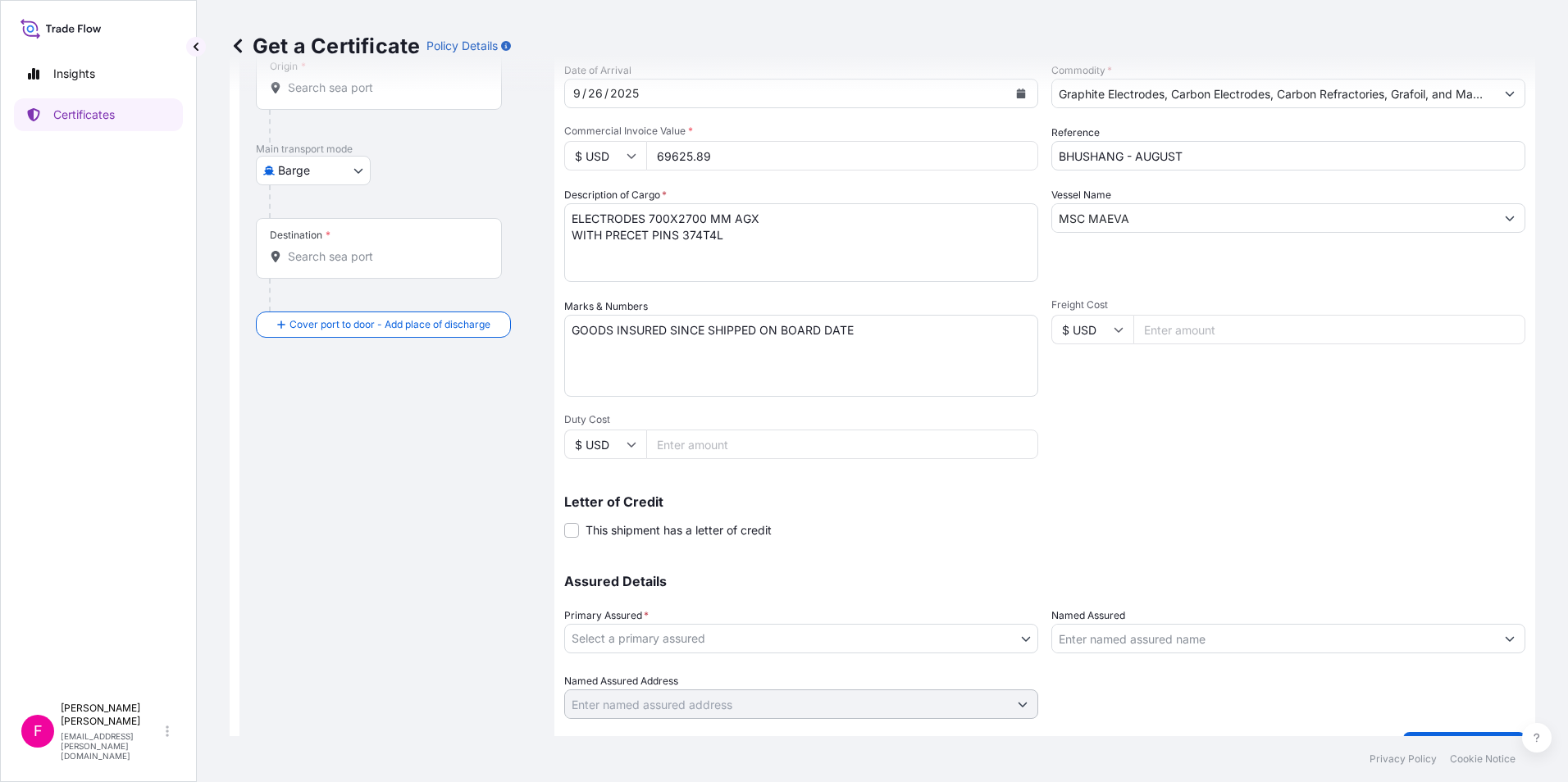
scroll to position [202, 0]
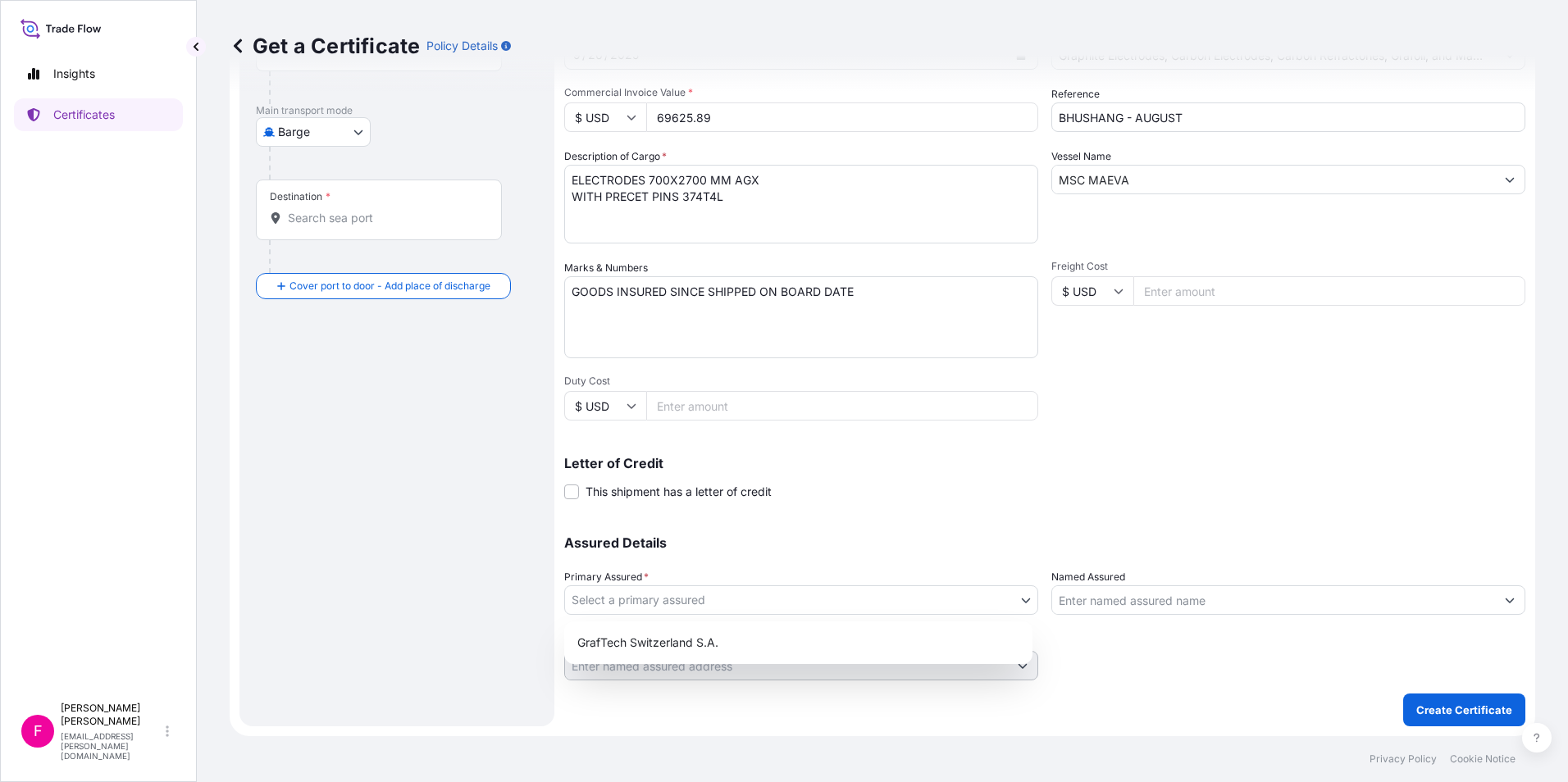
click at [1021, 603] on body "Insights Certificates F Fabiana DiBella fabiana.dibella@graftech.com Get a Cert…" at bounding box center [784, 391] width 1568 height 782
click at [954, 637] on div "GrafTech Switzerland S.A." at bounding box center [799, 643] width 455 height 29
select select "31801"
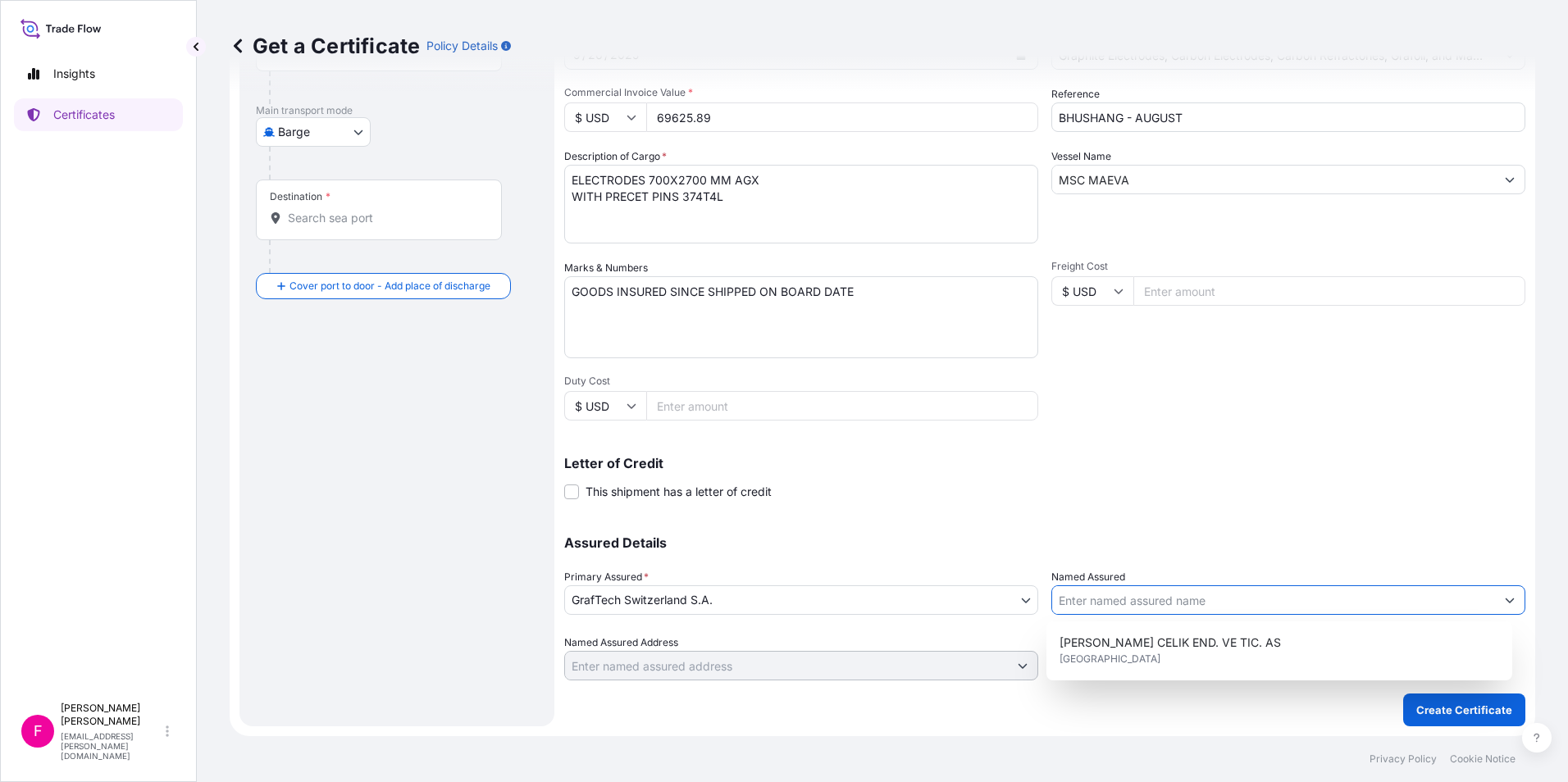
click at [1505, 603] on icon "Show suggestions" at bounding box center [1509, 599] width 10 height 10
click at [1348, 594] on input "Named Assured" at bounding box center [1274, 600] width 443 height 29
type input "B"
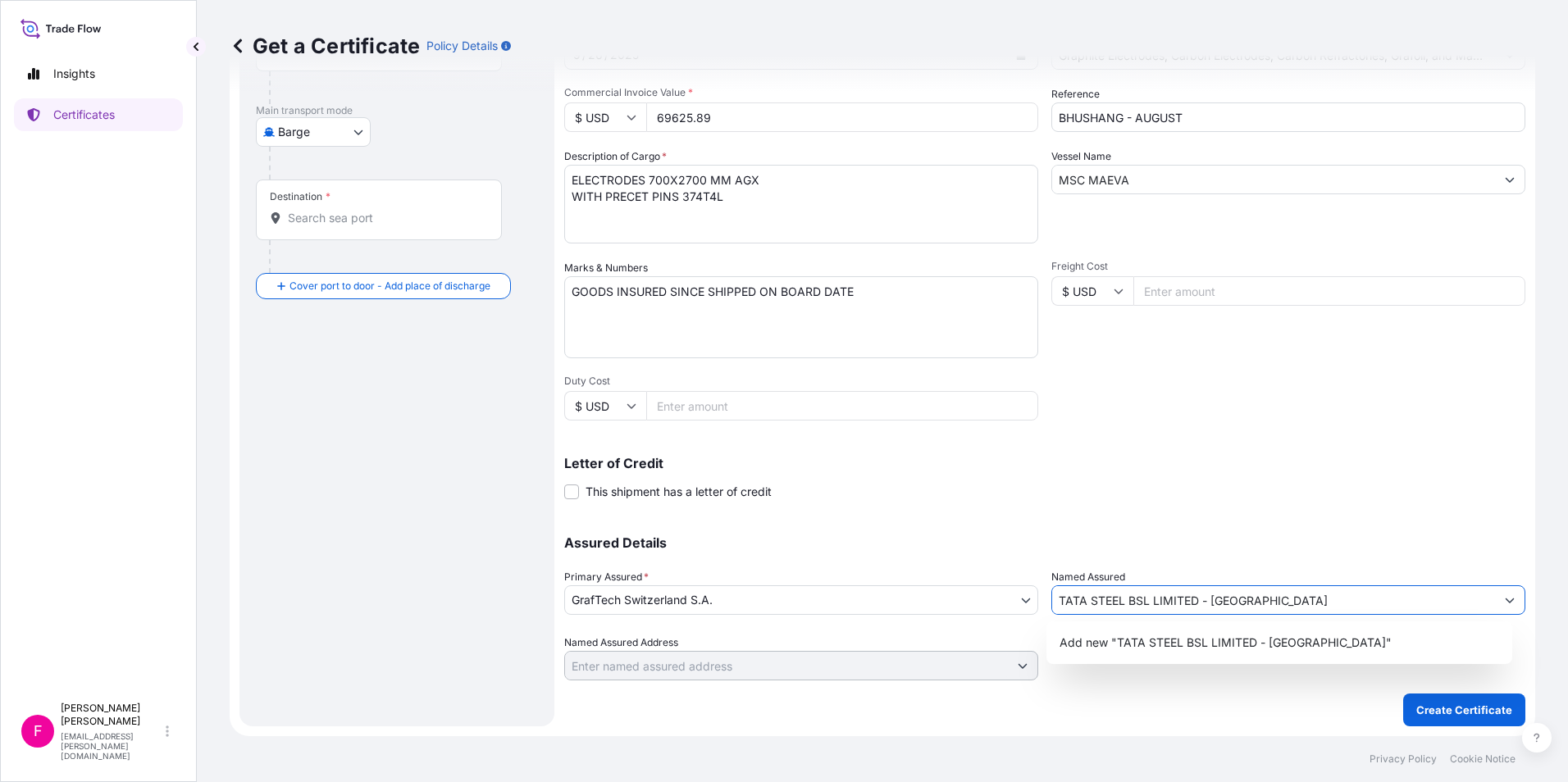
click at [1086, 444] on div "Letter of Credit This shipment has a letter of credit Letter of credit * Letter…" at bounding box center [1044, 468] width 961 height 63
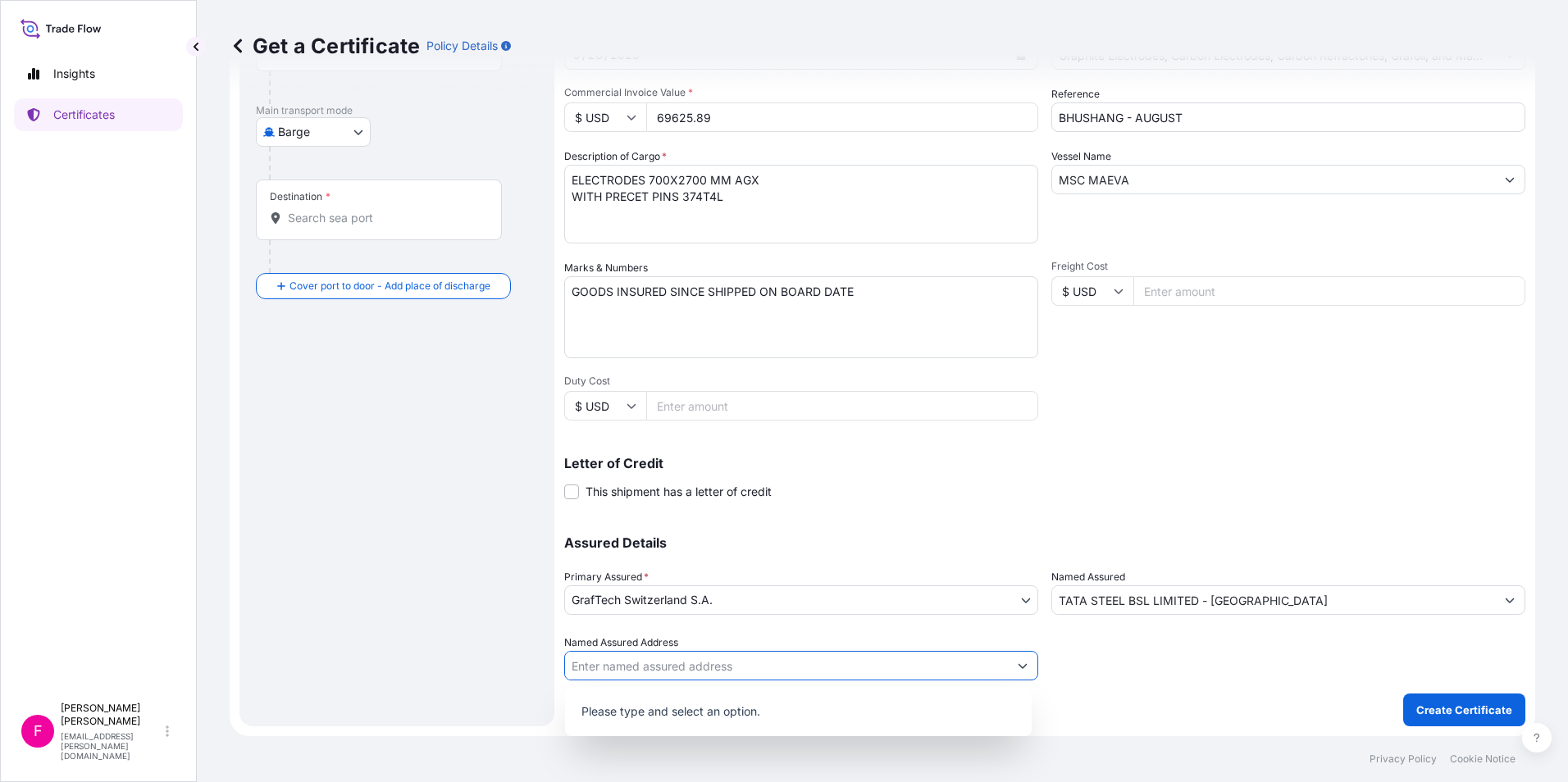
click at [1018, 668] on icon "Show suggestions" at bounding box center [1022, 665] width 10 height 10
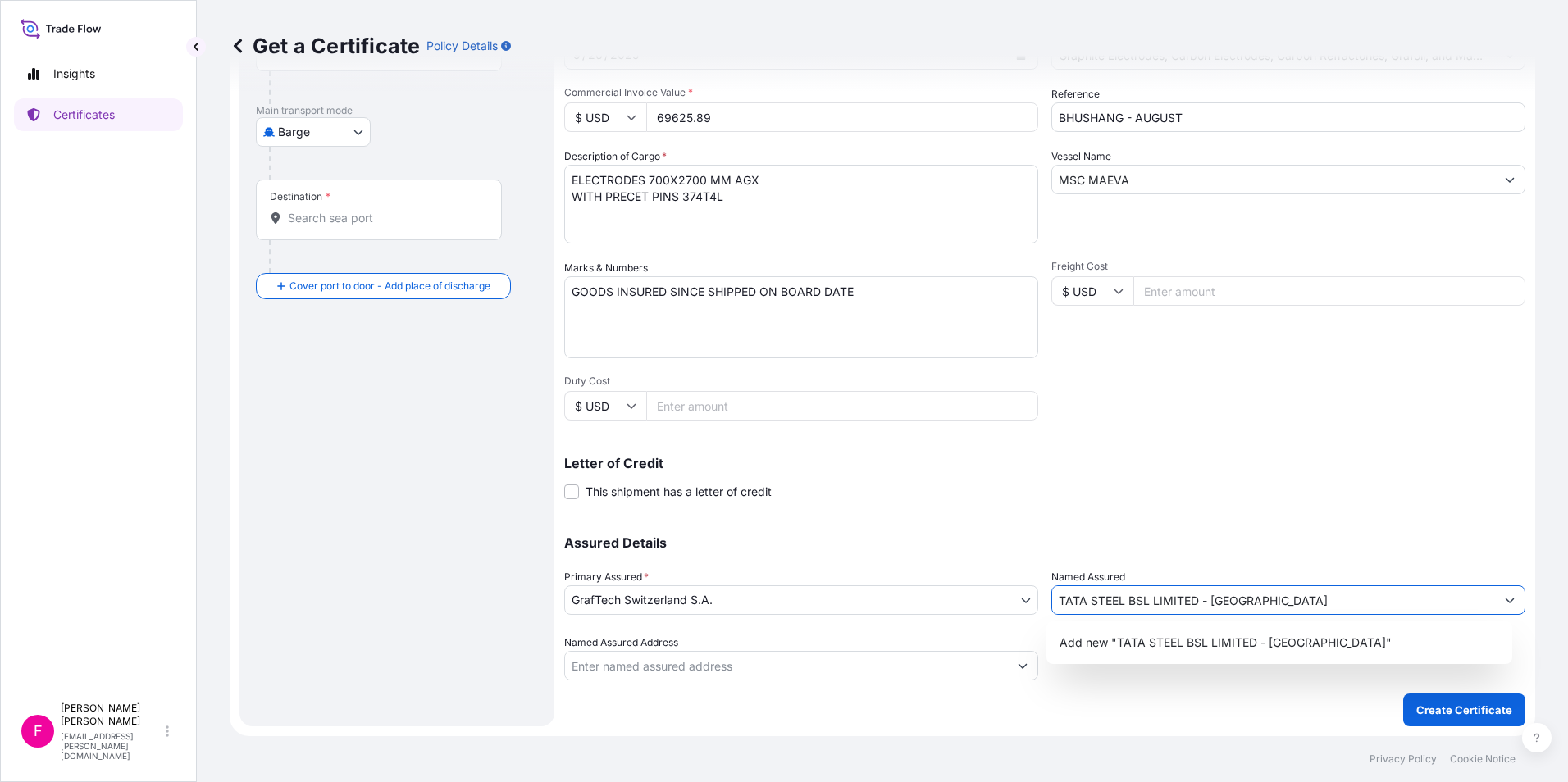
click at [1261, 601] on input "TATA STEEL BSL LIMITED - INDIA" at bounding box center [1274, 600] width 443 height 29
type input "TATA STEEL BSL LIMITED"
click at [843, 661] on input "Named Assured Address" at bounding box center [787, 665] width 443 height 29
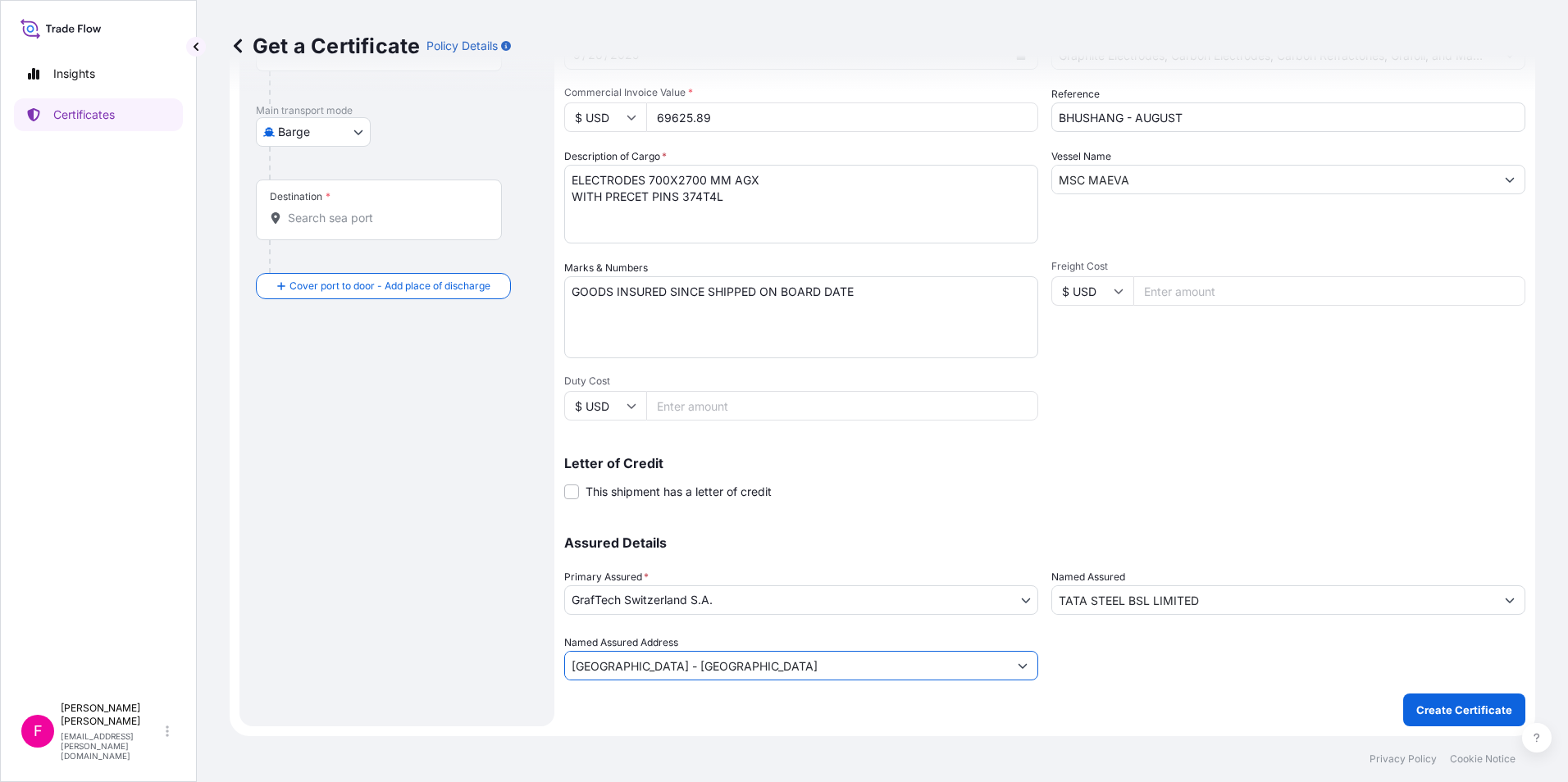
type input "ORISSA - INDIA"
click at [1276, 510] on div "Shipment Details Issue date * 8 / 18 / 2025 Date of Departure * 8 / 18 / 2025 D…" at bounding box center [1044, 289] width 961 height 781
click at [1448, 702] on p "Create Certificate" at bounding box center [1464, 709] width 96 height 16
click at [359, 136] on body "Insights Certificates F Fabiana DiBella fabiana.dibella@graftech.com Get a Cert…" at bounding box center [784, 391] width 1568 height 782
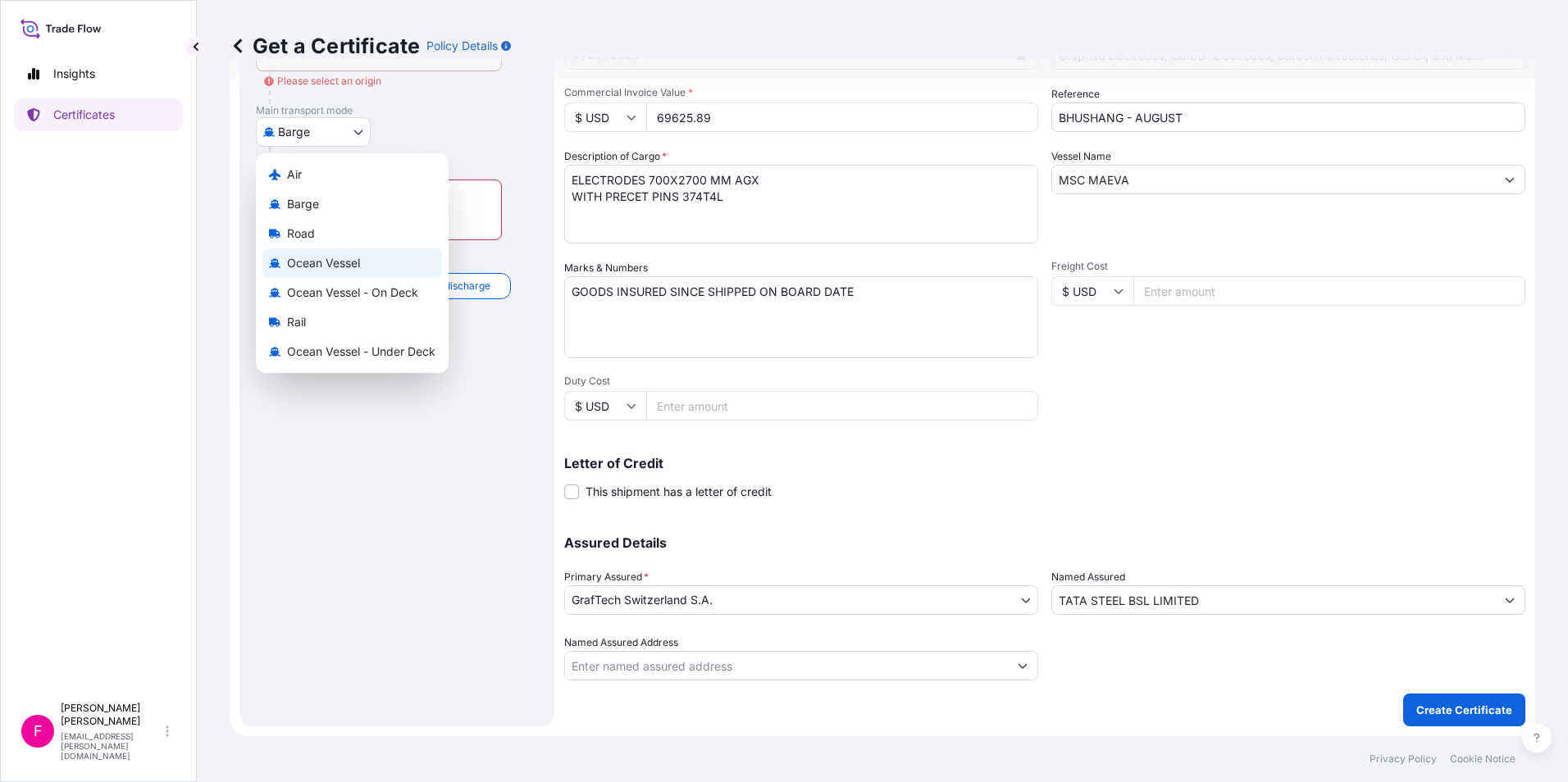
click at [344, 258] on span "Ocean Vessel" at bounding box center [324, 263] width 73 height 16
select select "Ocean Vessel"
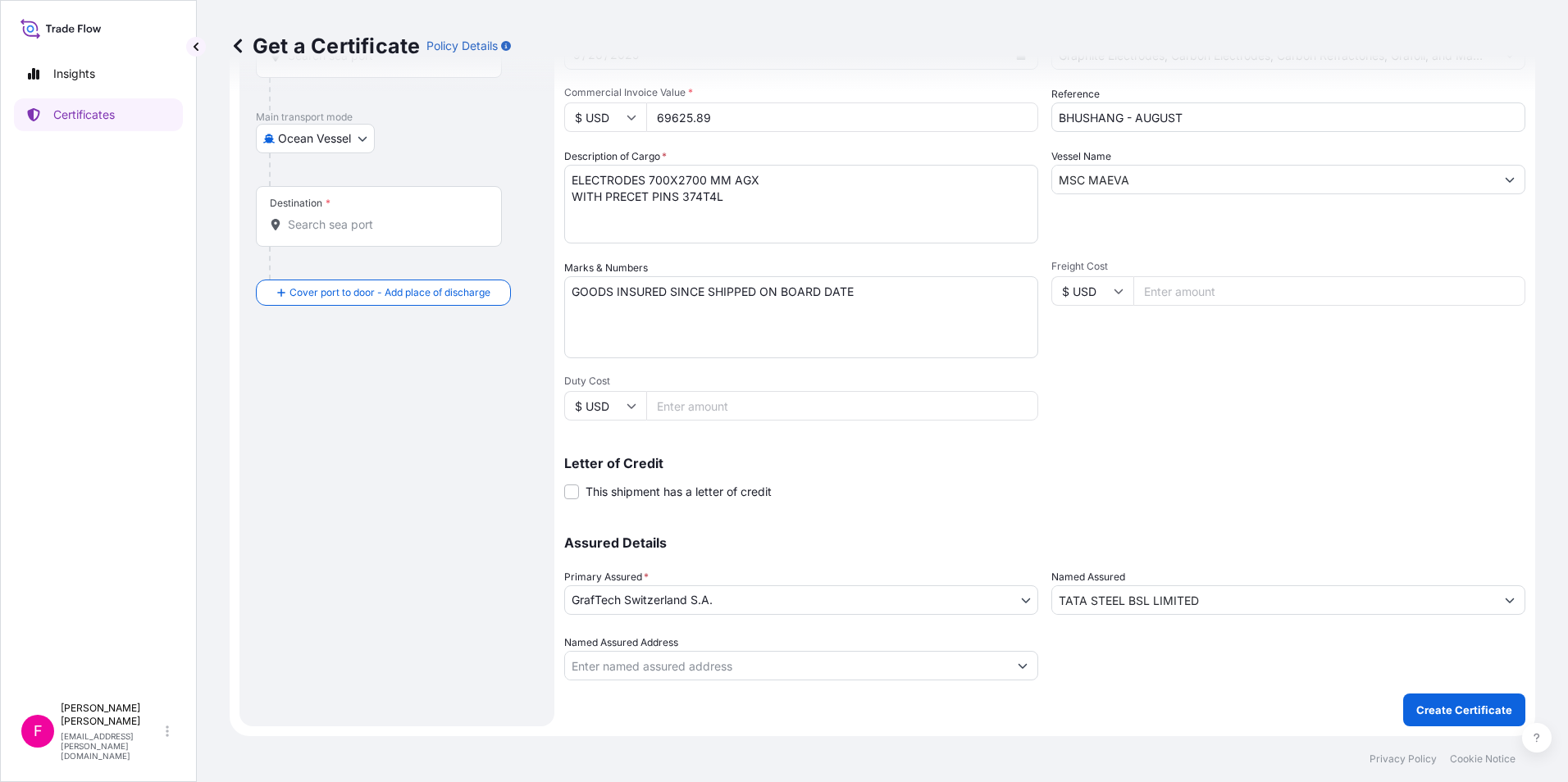
click at [352, 238] on div "Destination *" at bounding box center [379, 216] width 246 height 61
click at [352, 233] on input "Destination *" at bounding box center [385, 224] width 194 height 16
click at [316, 234] on div "Destination *" at bounding box center [379, 216] width 246 height 61
click at [316, 233] on input "Destination * Please select a destination" at bounding box center [385, 224] width 194 height 16
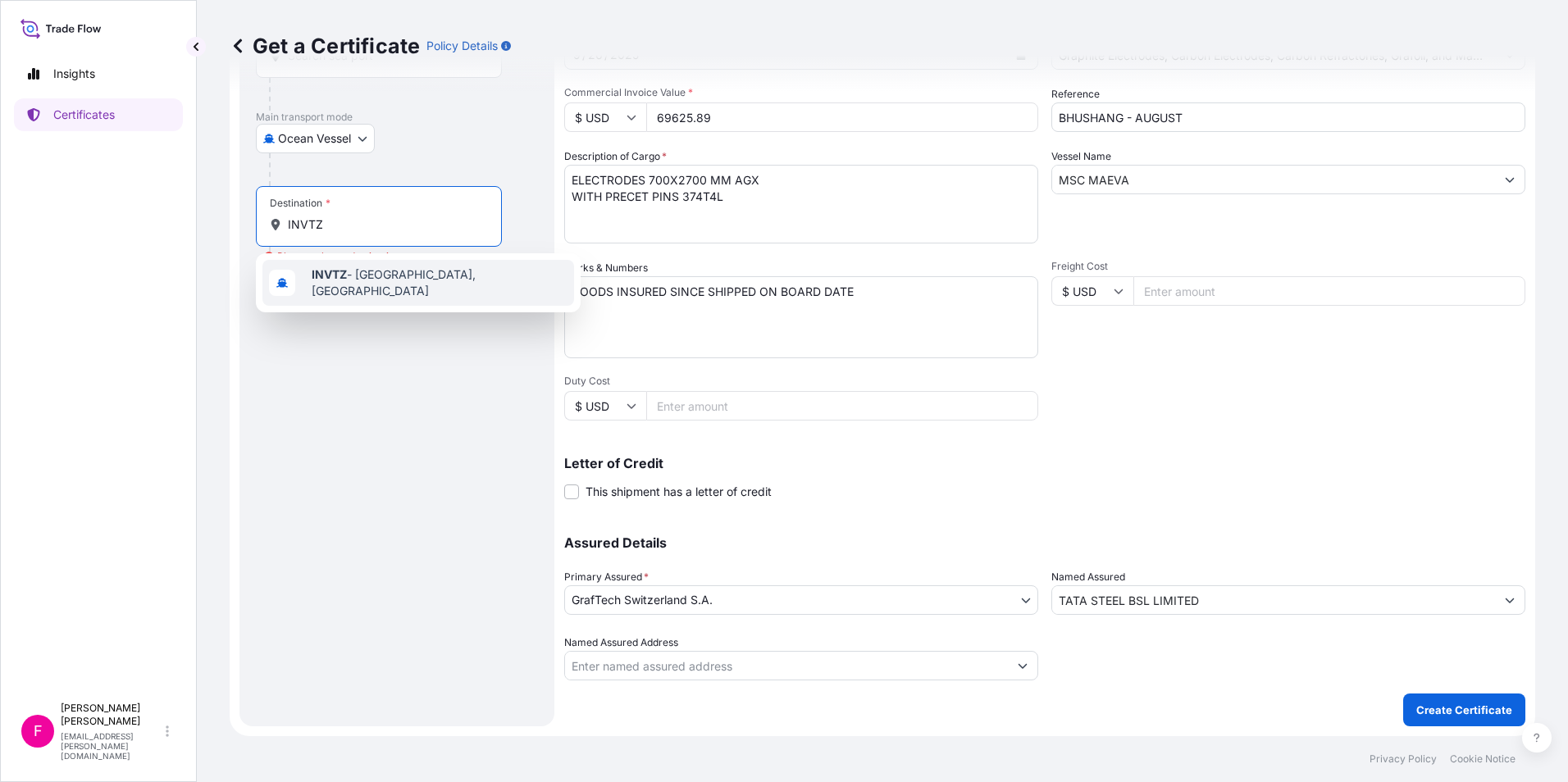
click at [384, 280] on span "INVTZ - Visakhapatnam, India" at bounding box center [440, 283] width 256 height 33
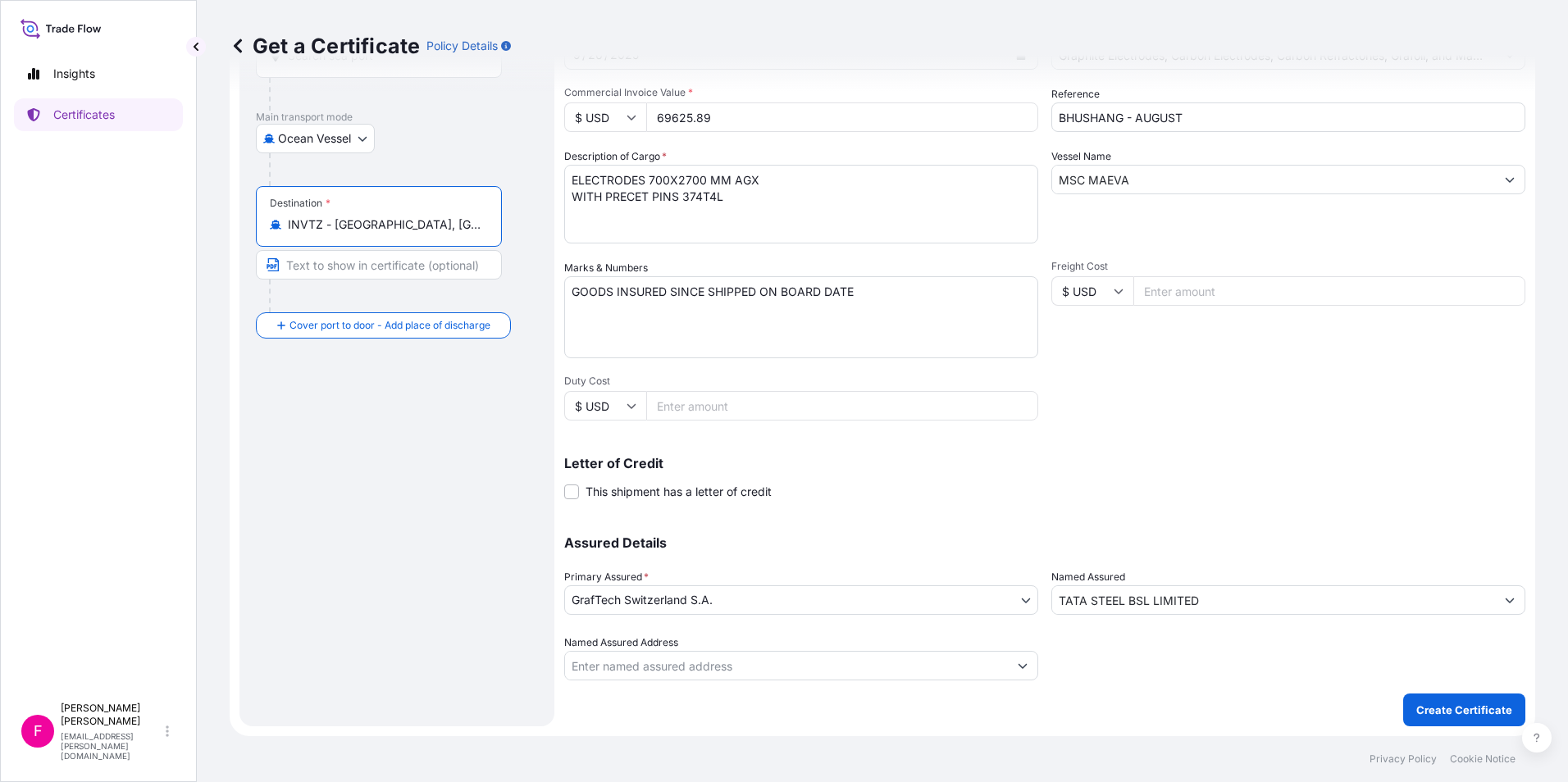
type input "INVTZ - Visakhapatnam, India"
click at [778, 196] on textarea "ELECTRODES 700X2700 MM AGX WITH PRECET PINS 374T4L" at bounding box center [801, 203] width 474 height 79
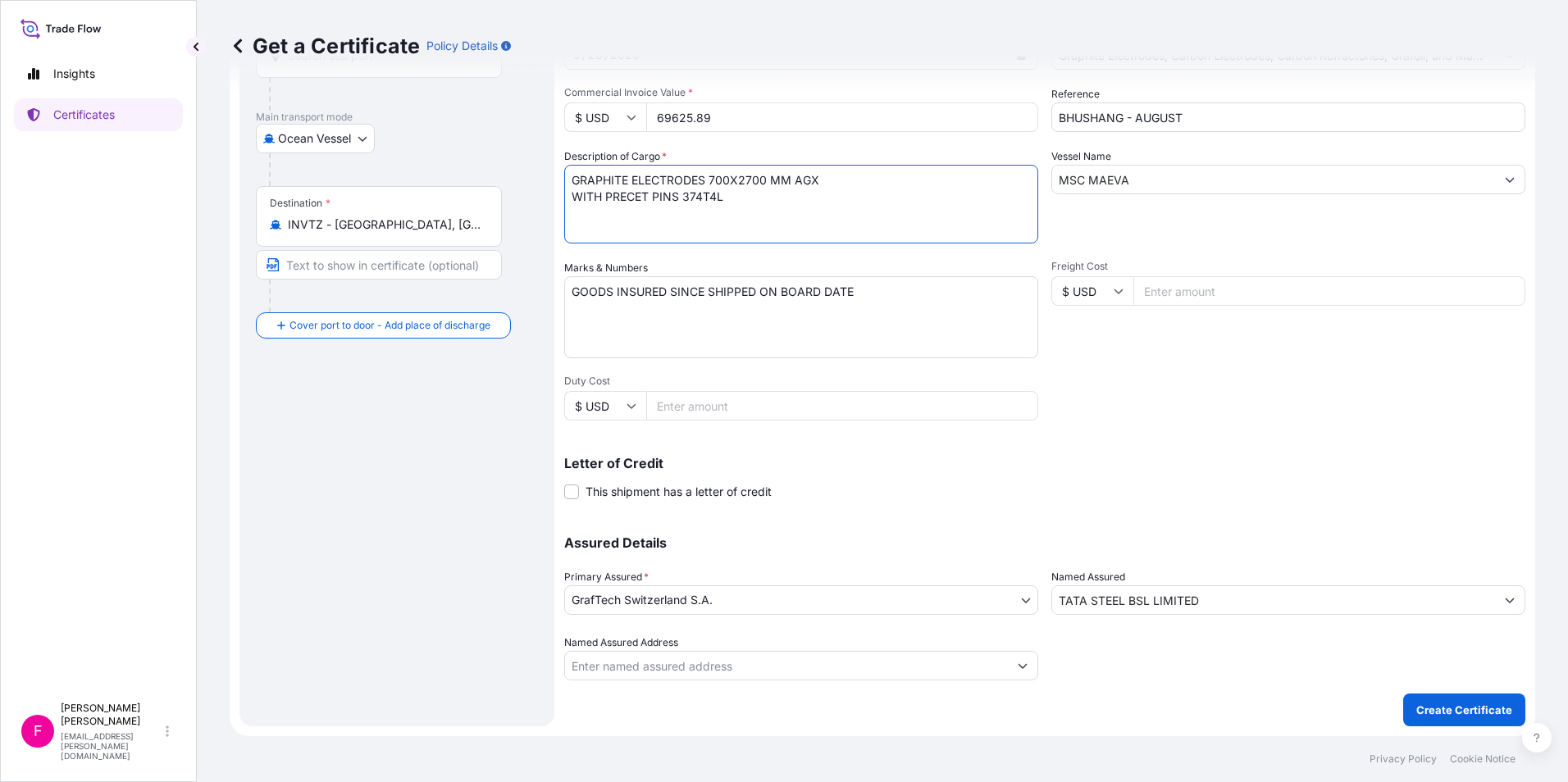
type textarea "GRAPHITE ELECTRODES 700X2700 MM AGX WITH PRECET PINS 374T4L"
drag, startPoint x: 569, startPoint y: 179, endPoint x: 973, endPoint y: 204, distance: 404.8
click at [973, 204] on textarea "GRAPHITE ELECTRODES 700X2700 MM AGX WITH PRECET PINS 374T4L" at bounding box center [801, 203] width 474 height 79
paste textarea "GRAPHITE ELECTRODE DIA 700MM X LENGTH 2700MM MATERIAL NO. 6069Y0042 ORDER NO. T…"
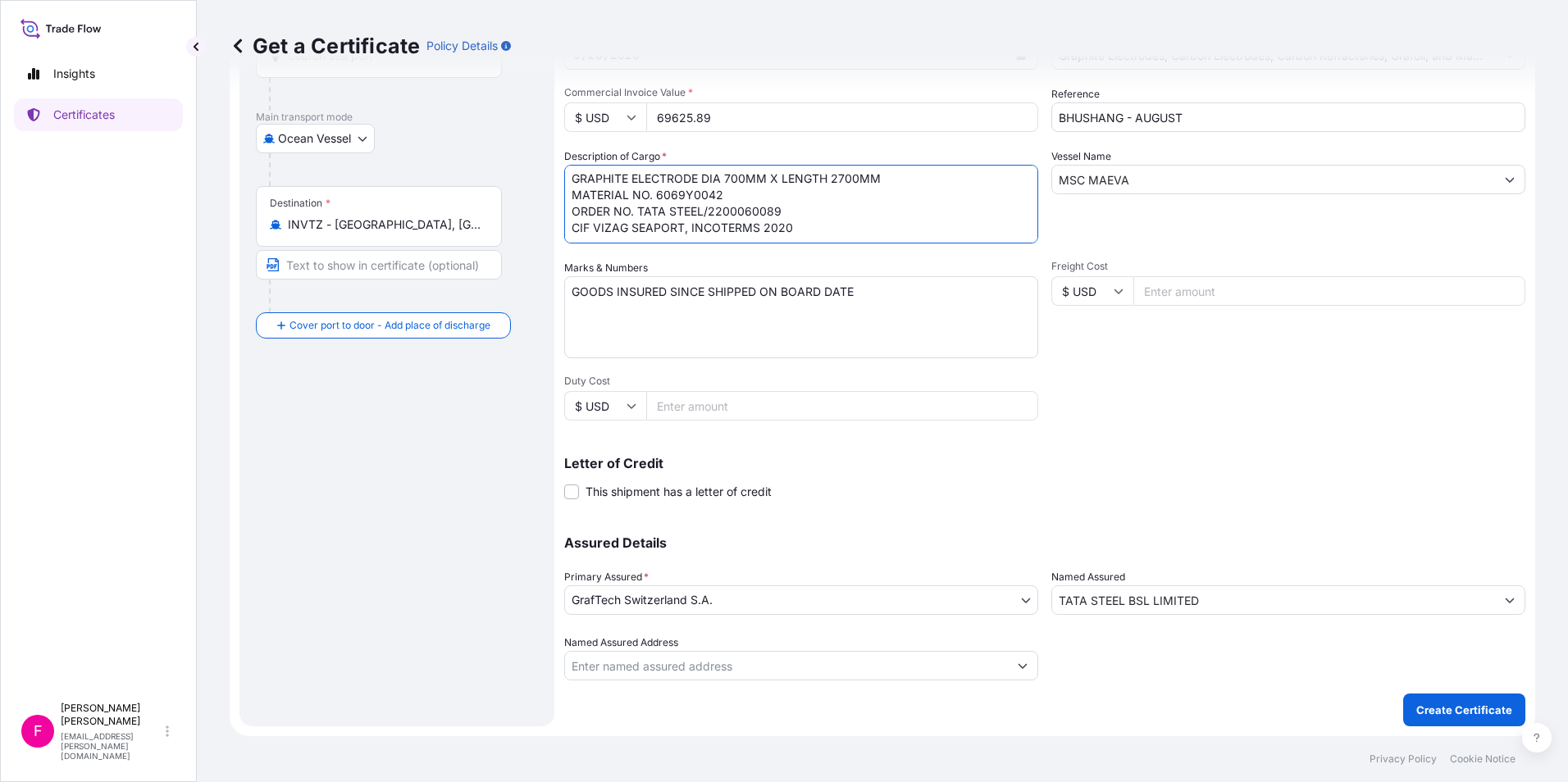
type textarea "GRAPHITE ELECTRODE DIA 700MM X LENGTH 2700MM MATERIAL NO. 6069Y0042 ORDER NO. T…"
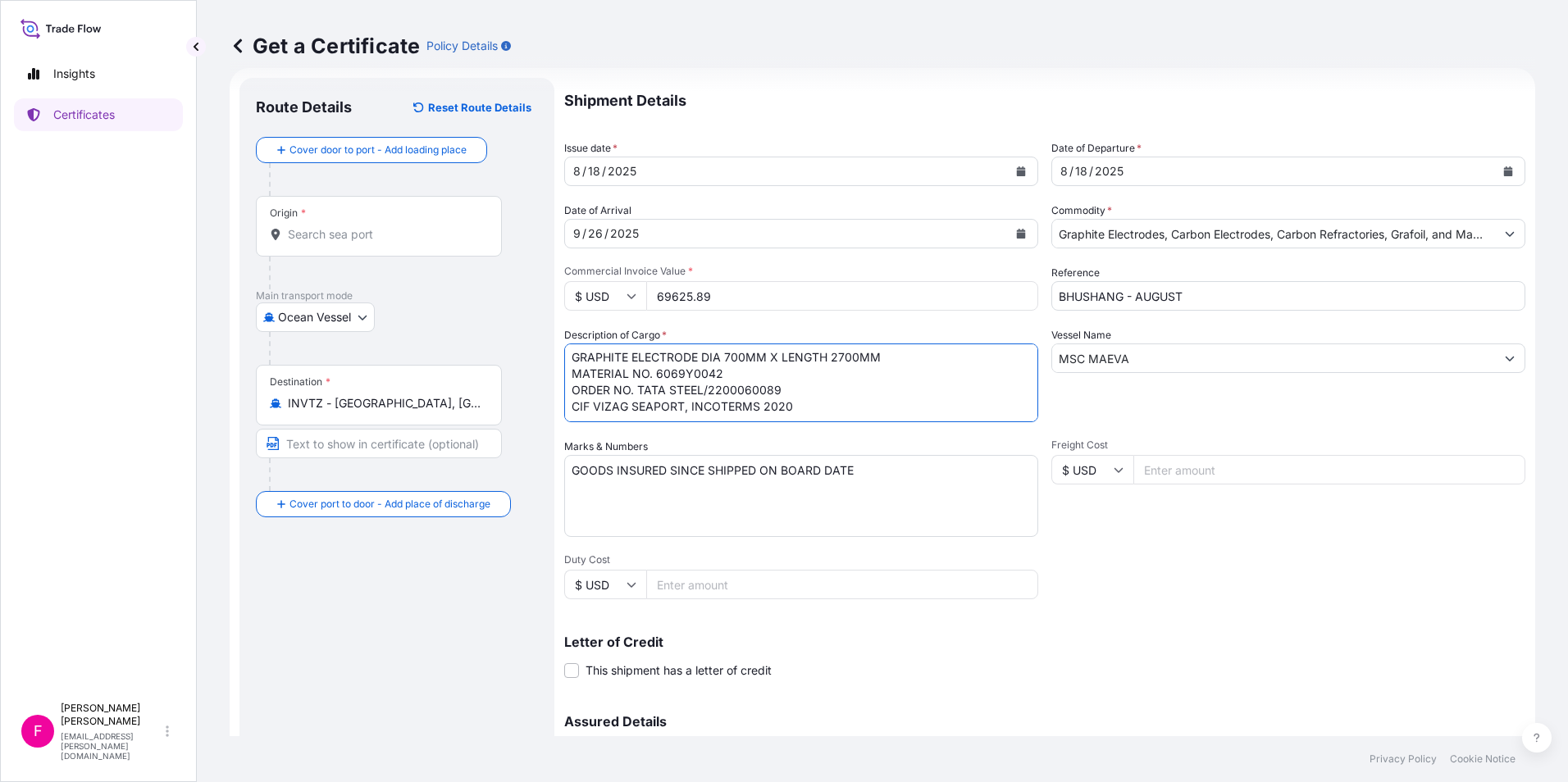
scroll to position [0, 0]
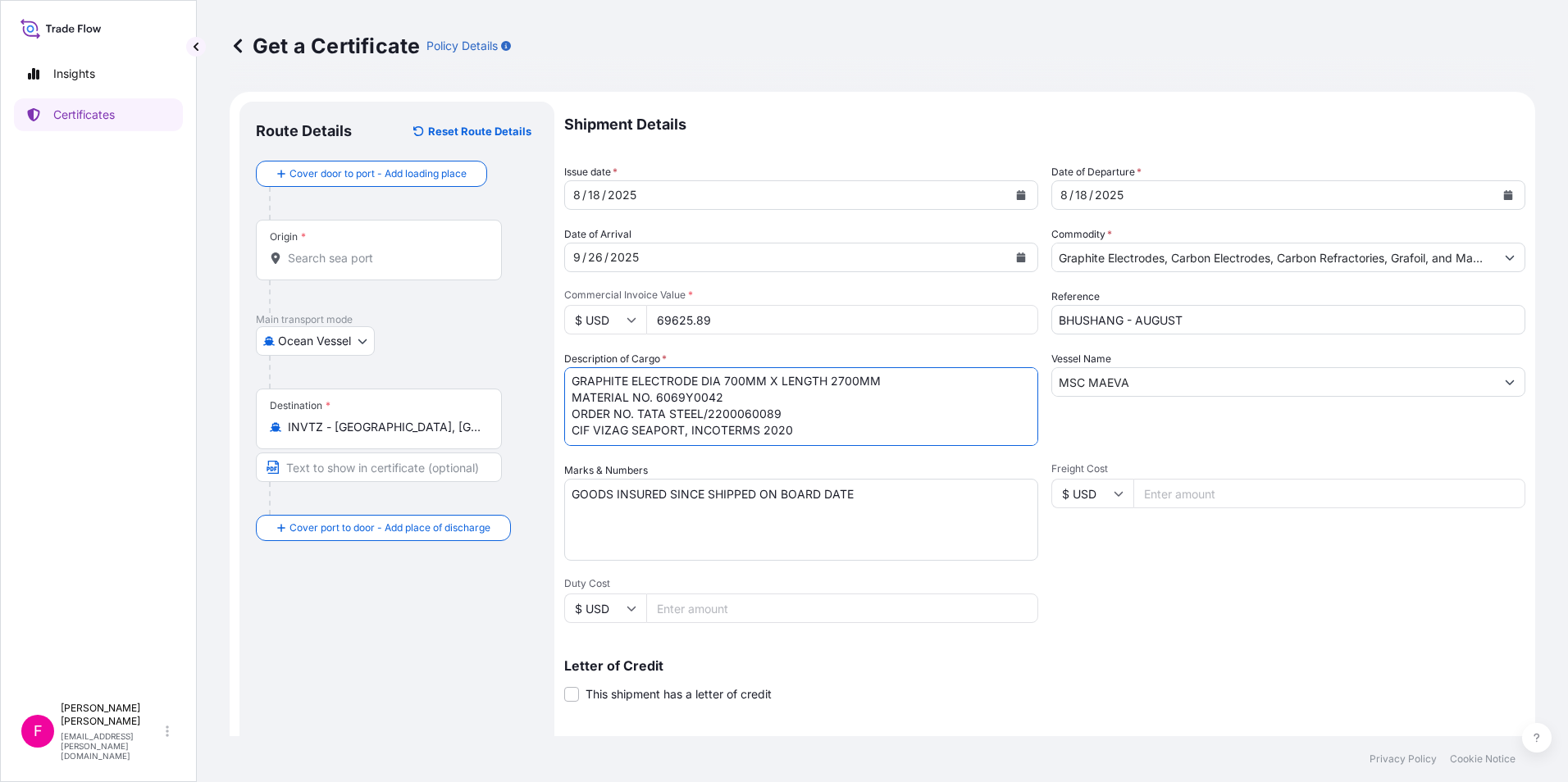
click at [907, 497] on textarea "GOODS INSURED SINCE SHIPPED ON BOARD DATE" at bounding box center [801, 519] width 474 height 82
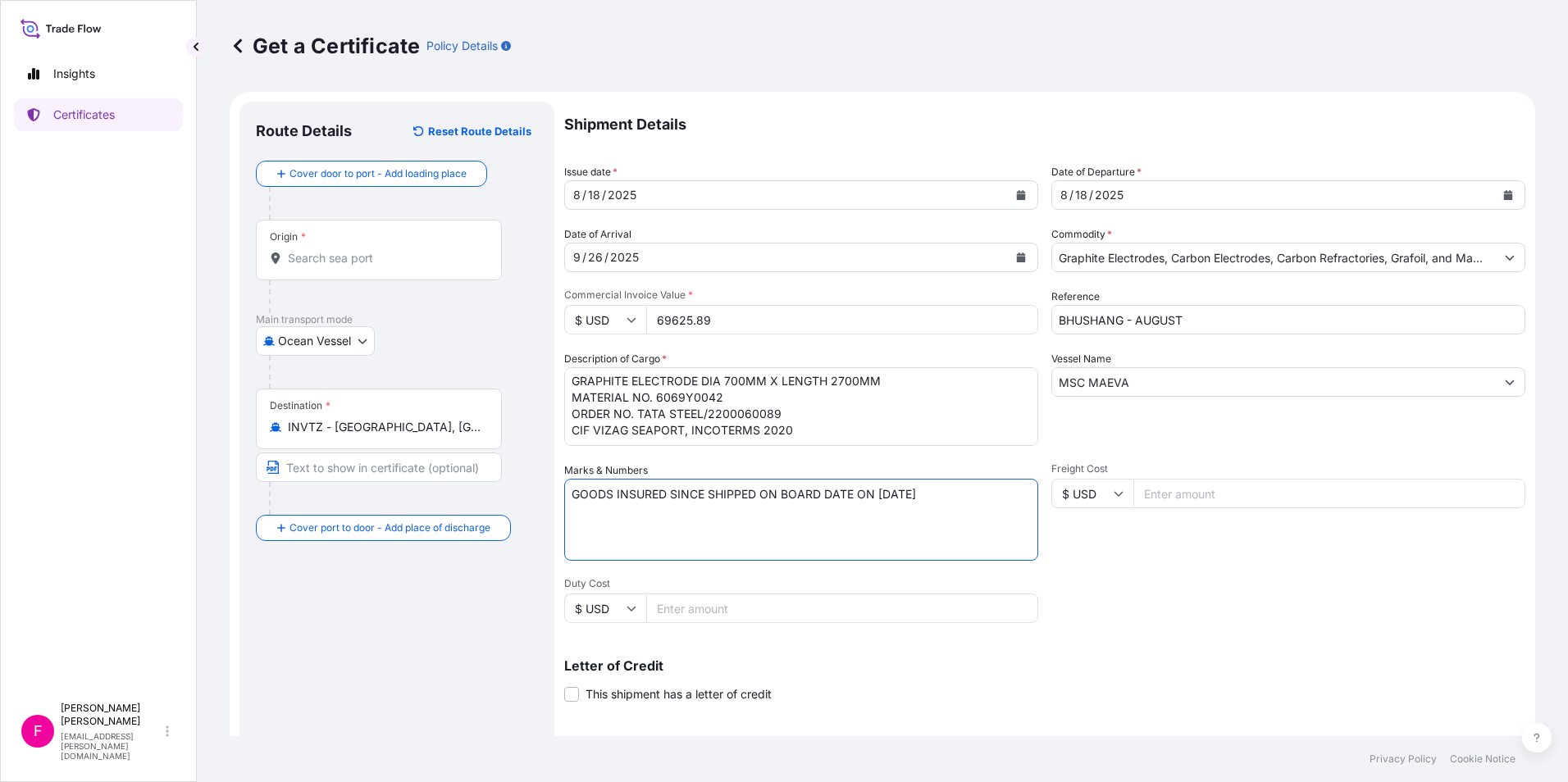
type textarea "GOODS INSURED SINCE SHIPPED ON BOARD DATE ON 15/08/25"
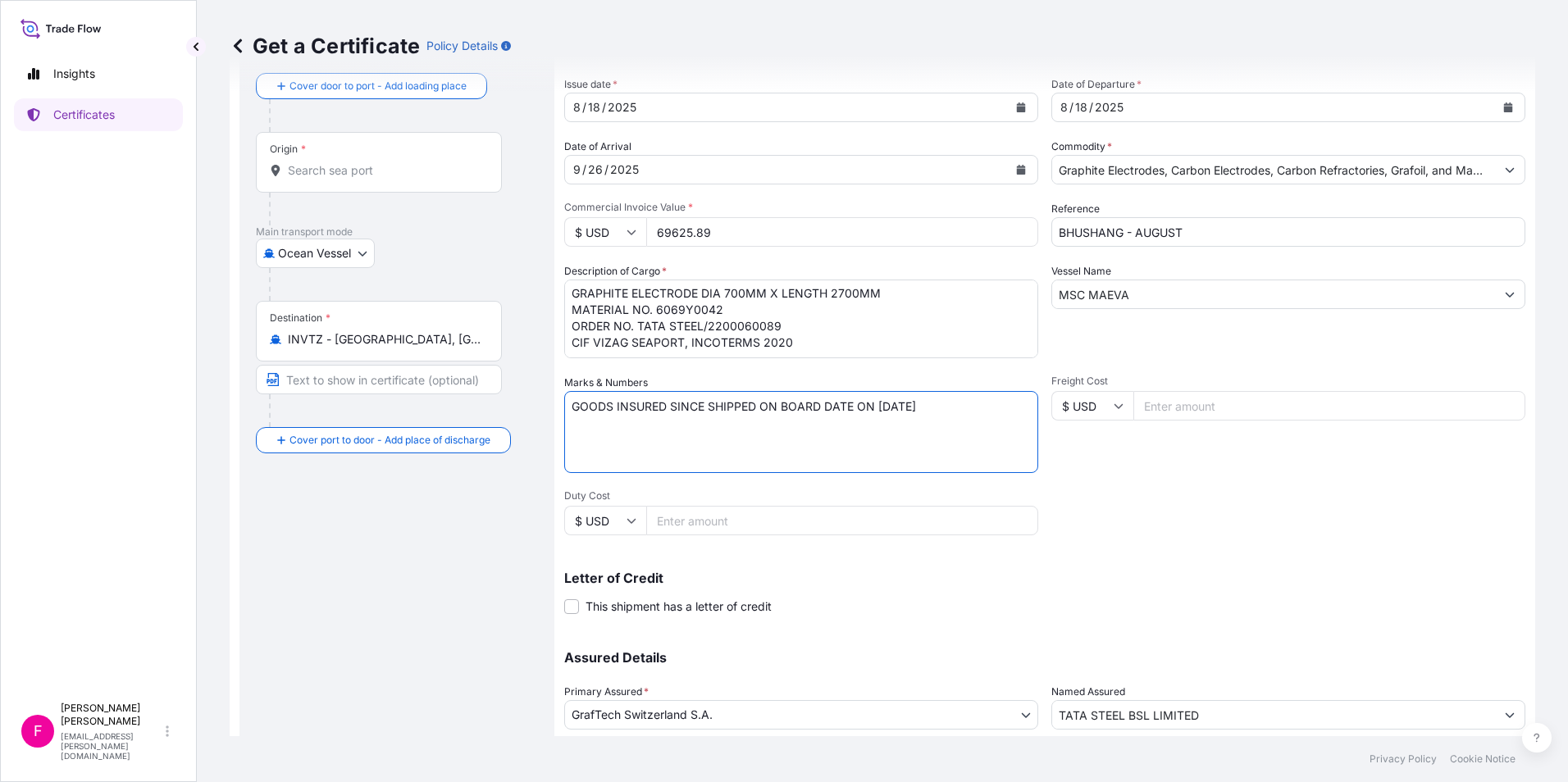
scroll to position [202, 0]
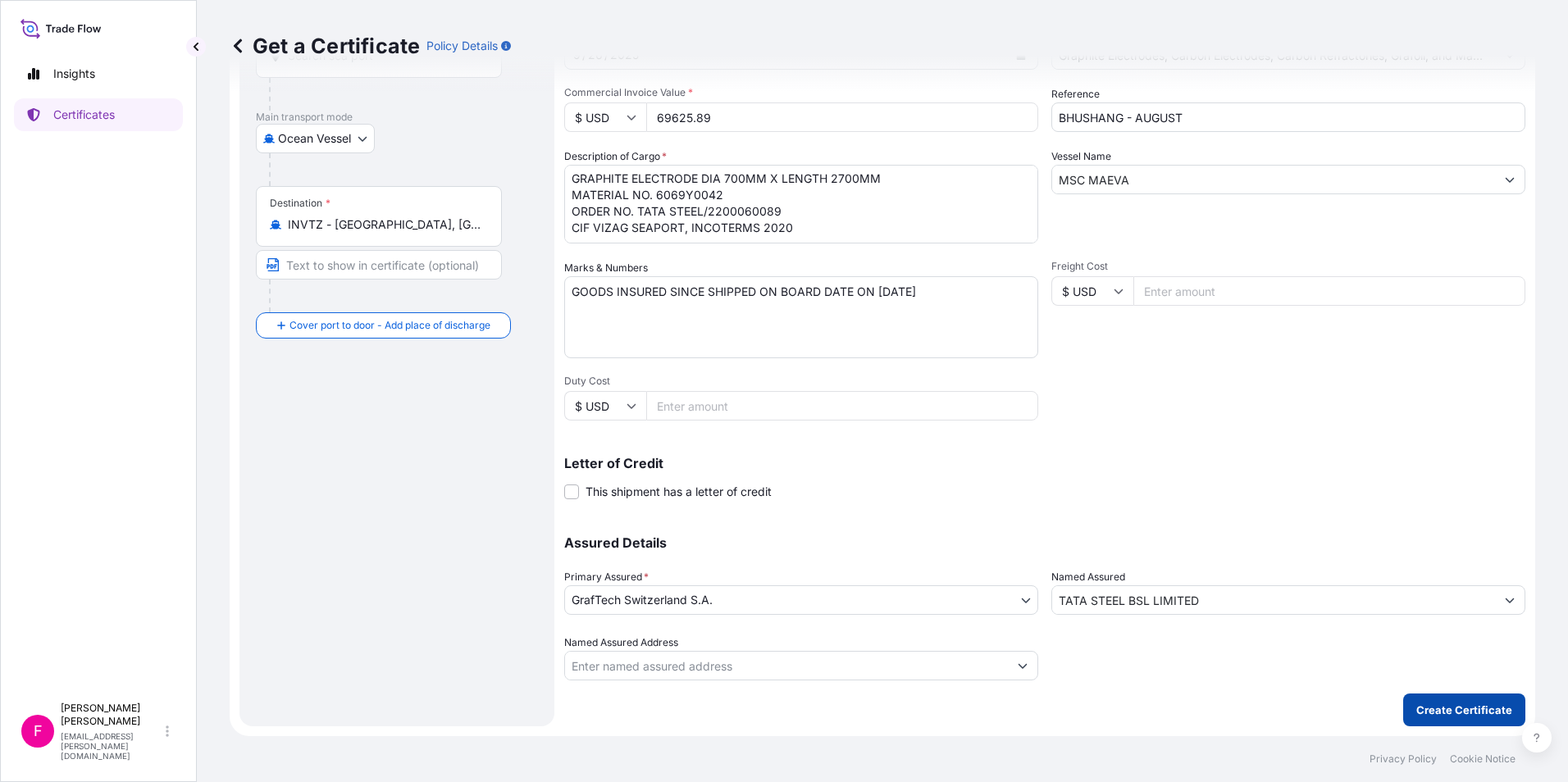
click at [1468, 705] on p "Create Certificate" at bounding box center [1464, 709] width 96 height 16
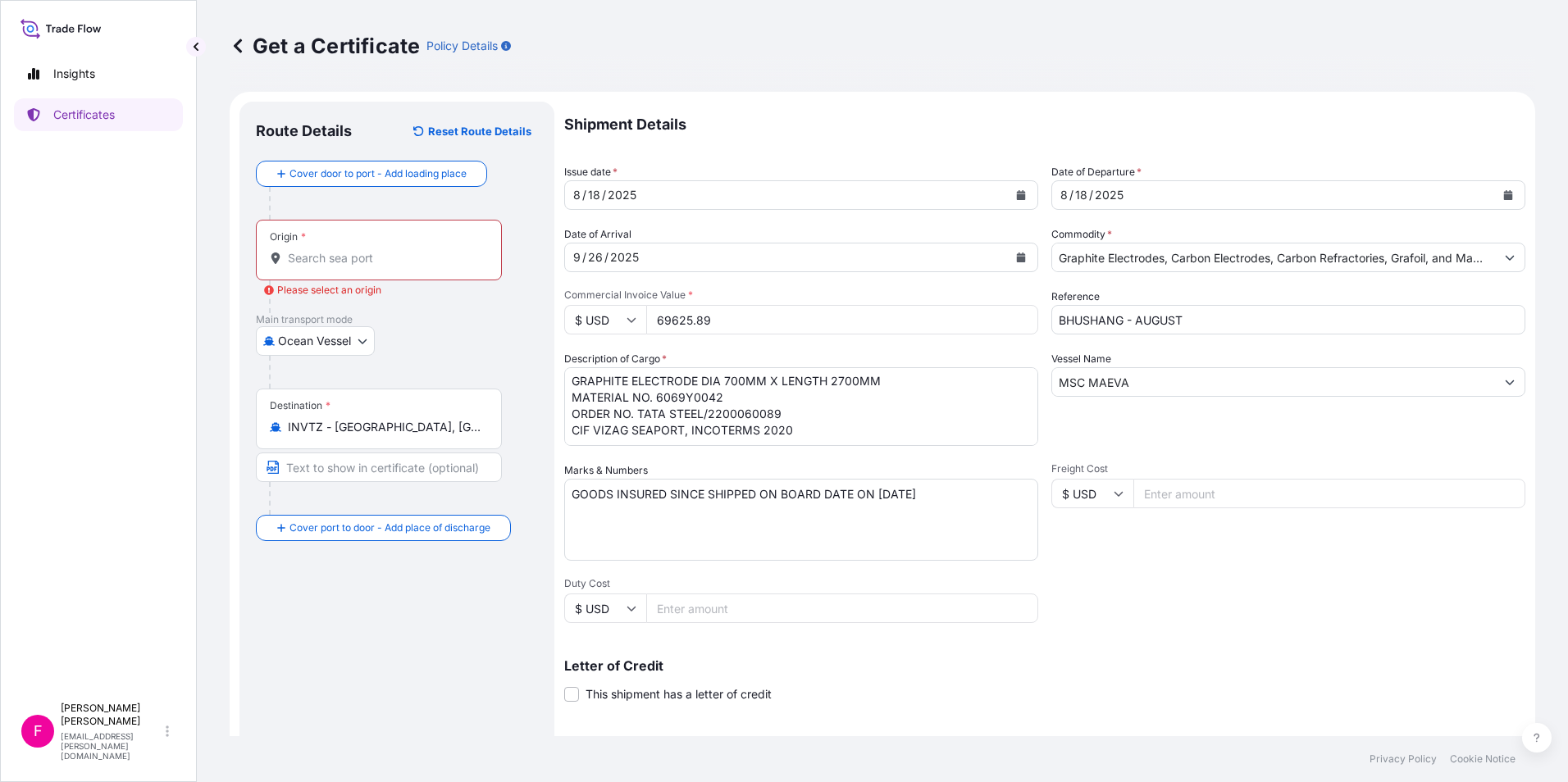
click at [370, 266] on div "Origin *" at bounding box center [379, 250] width 246 height 61
click at [370, 266] on input "Origin * Please select an origin" at bounding box center [385, 258] width 194 height 16
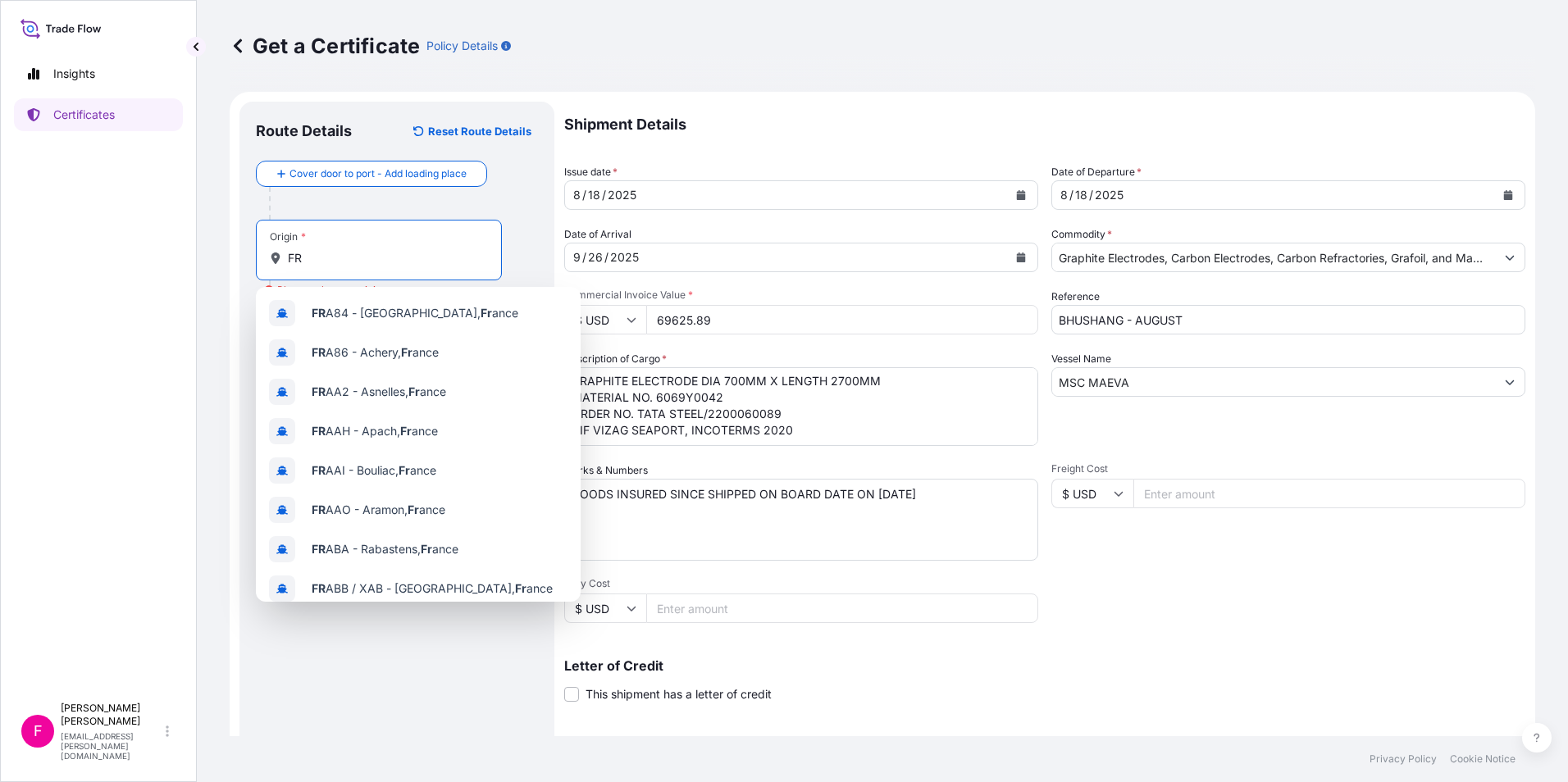
type input "F"
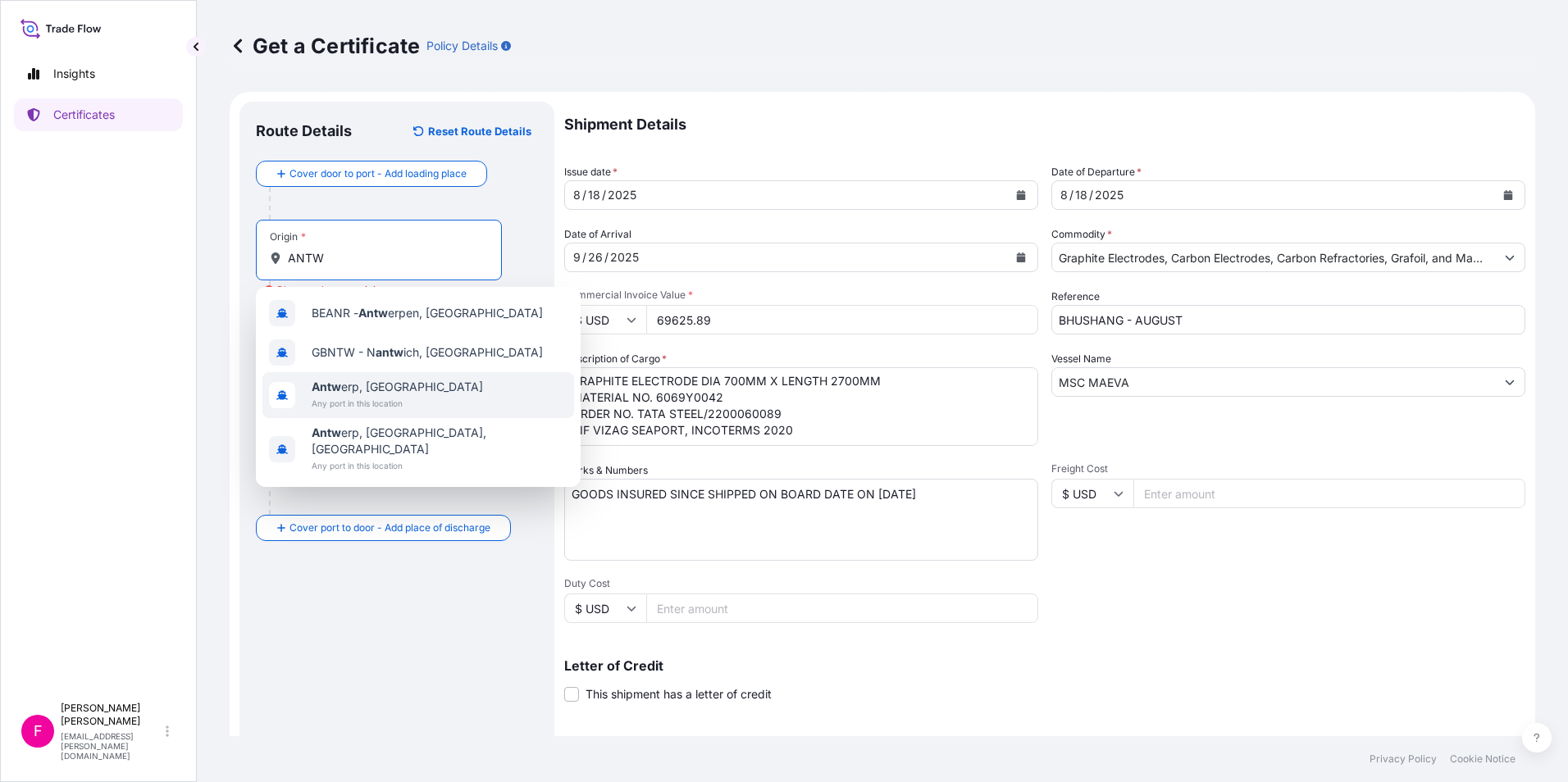
click at [368, 382] on span "Antw erp, Belgium" at bounding box center [397, 387] width 171 height 16
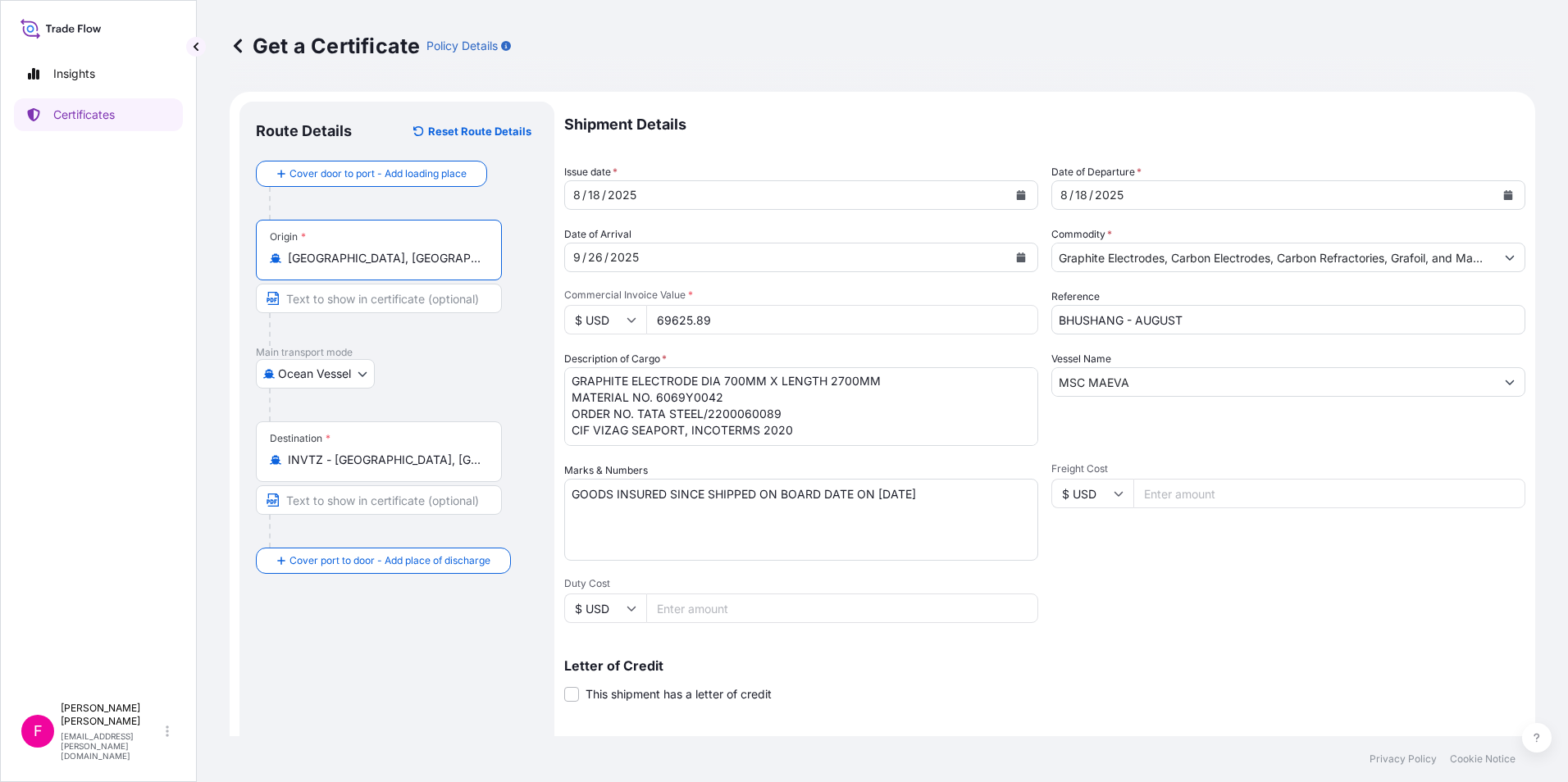
type input "Antwerp, Belgium"
click at [426, 714] on div "Route Details Reset Route Details Cover door to port - Add loading place Place …" at bounding box center [397, 515] width 282 height 794
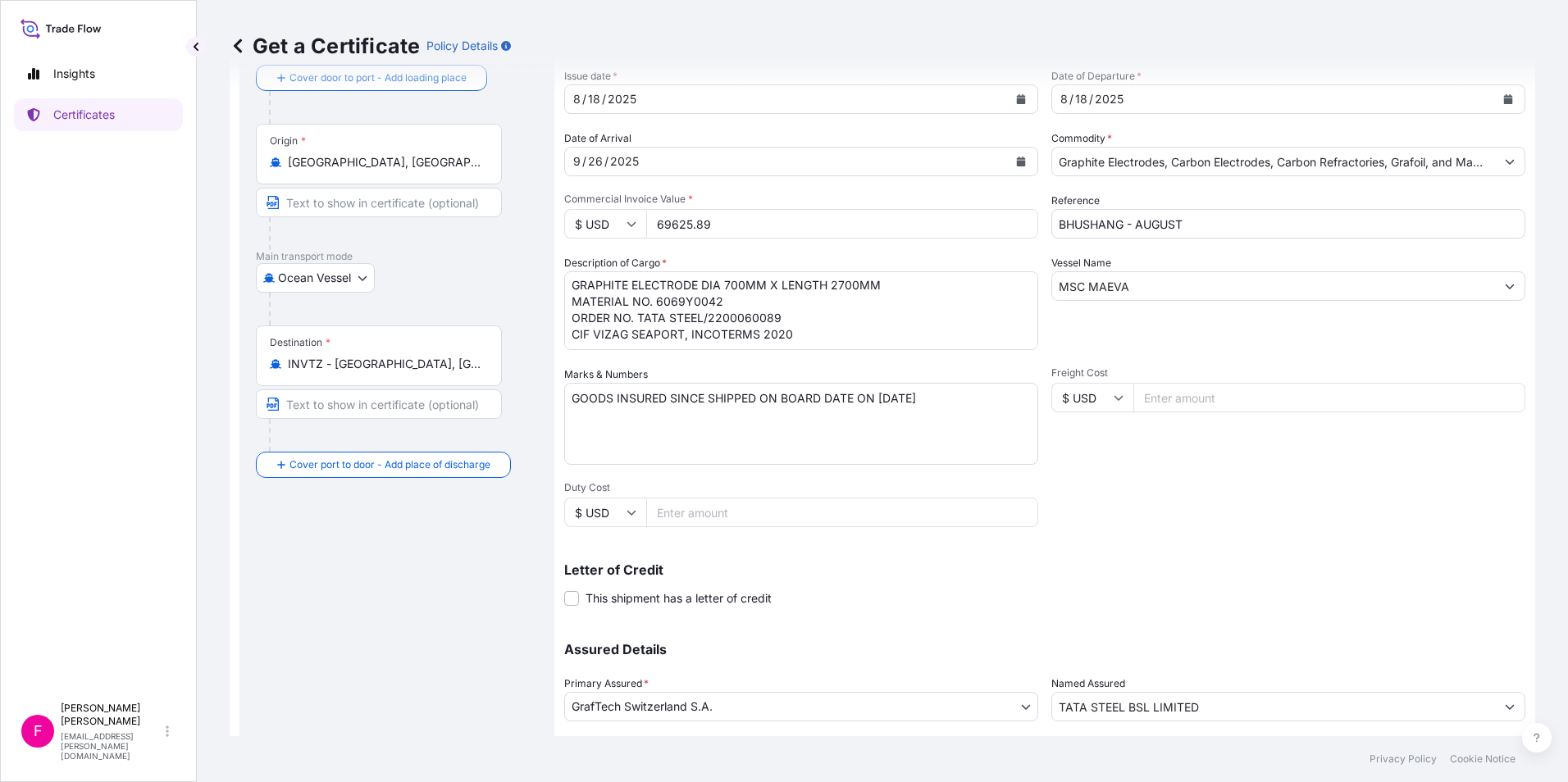
scroll to position [202, 0]
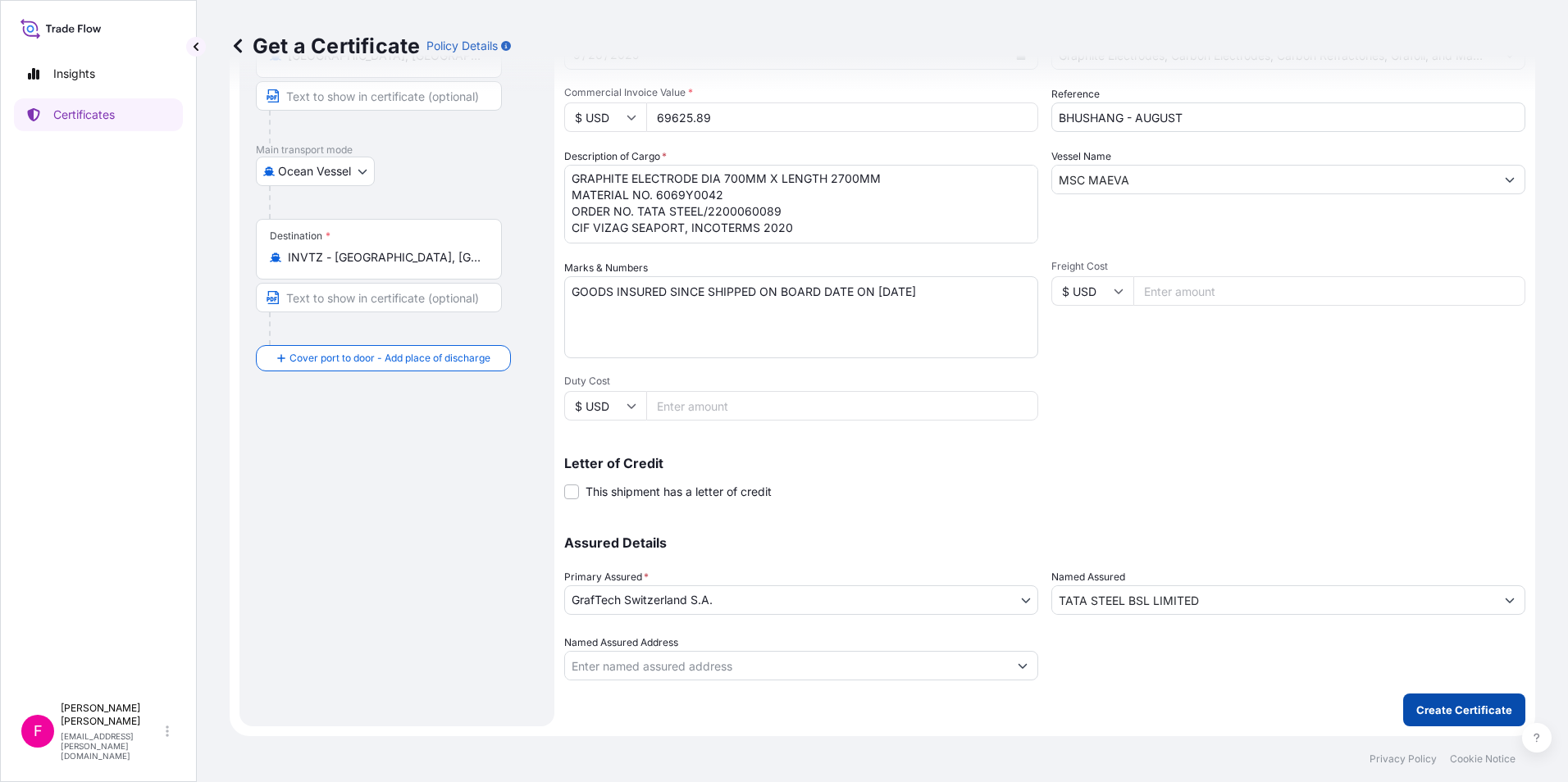
click at [1469, 711] on p "Create Certificate" at bounding box center [1464, 709] width 96 height 16
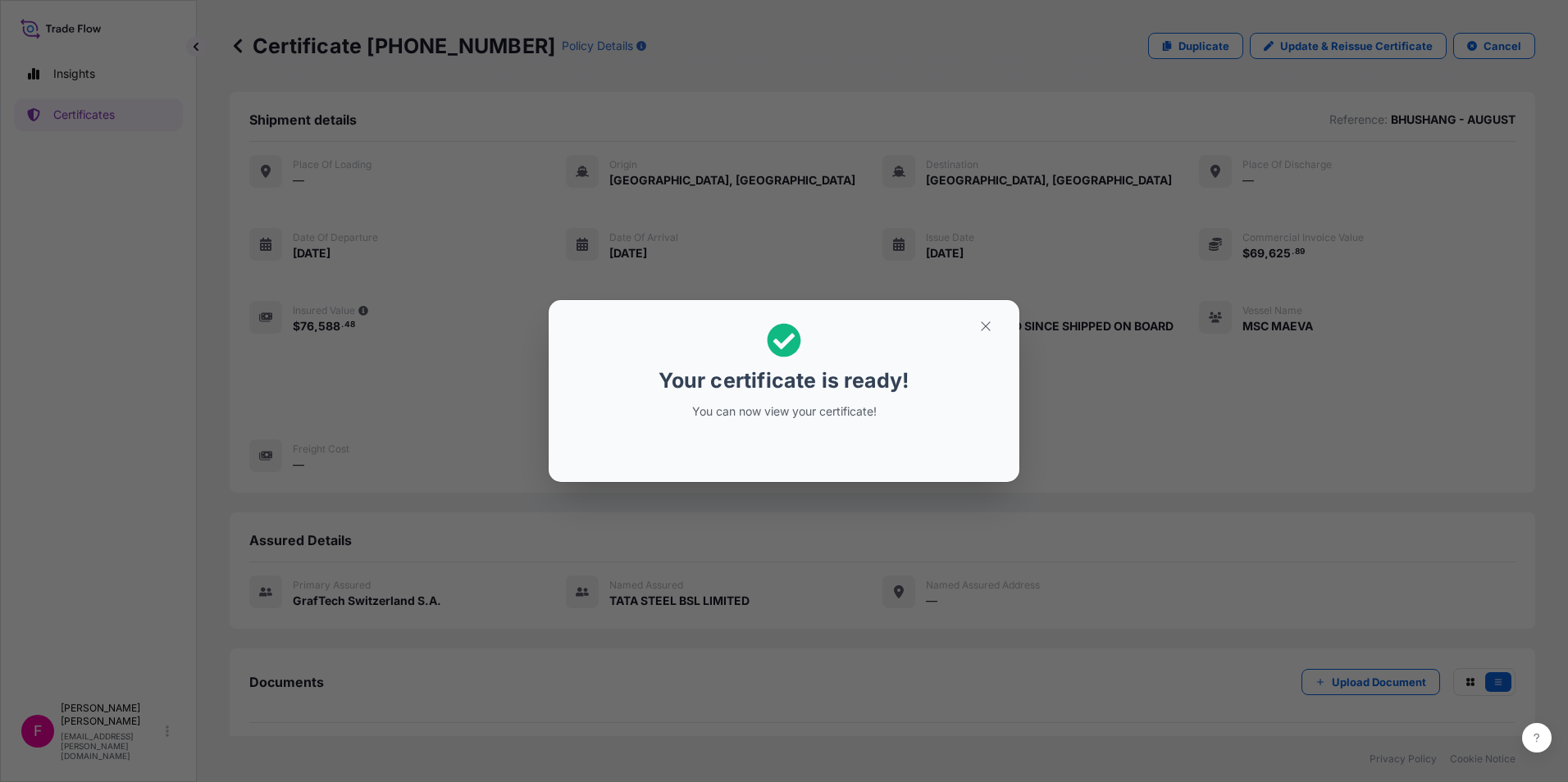
click at [1156, 564] on div "Your certificate is ready! You can now view your certificate!" at bounding box center [784, 391] width 1568 height 782
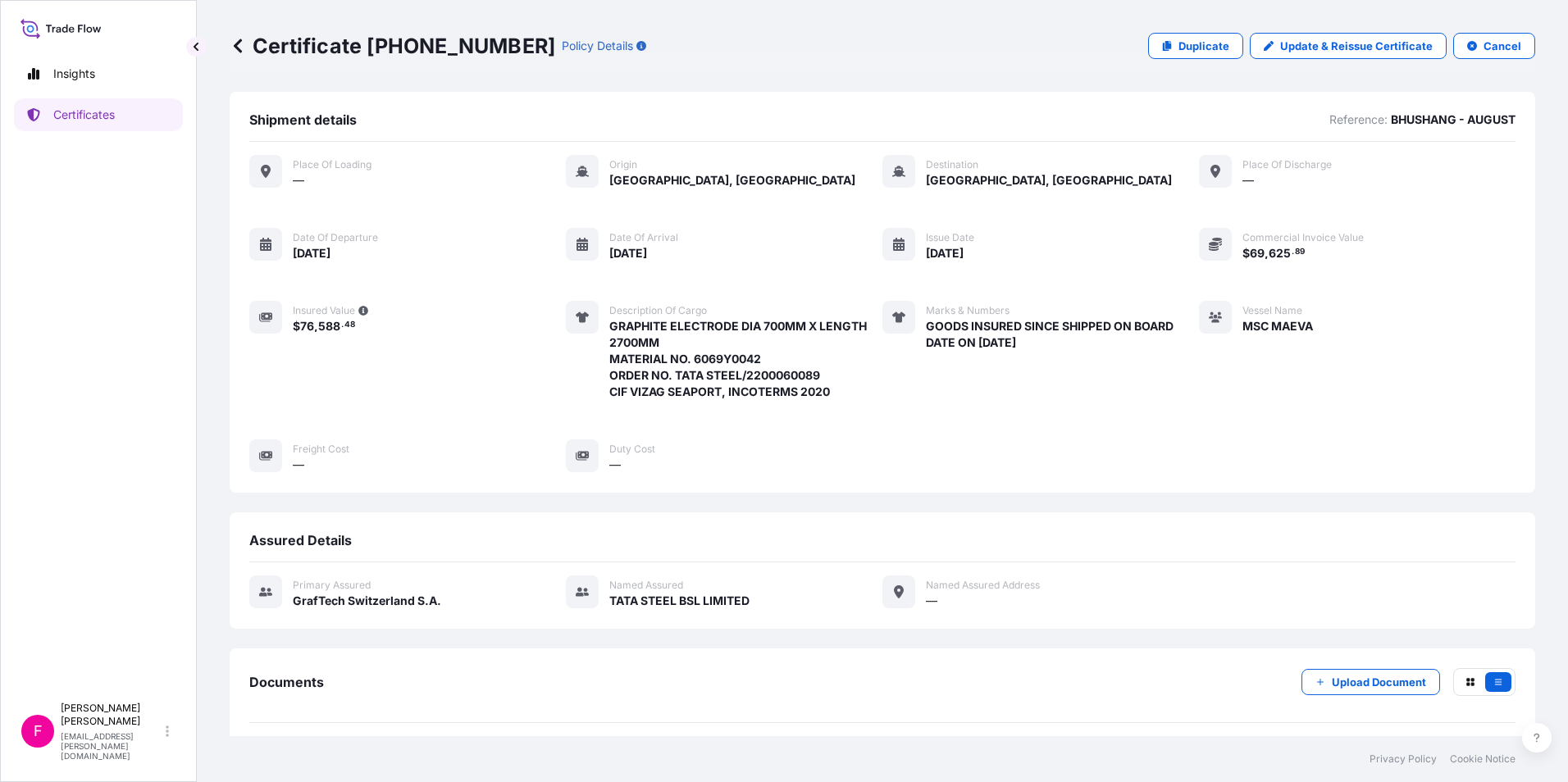
scroll to position [66, 0]
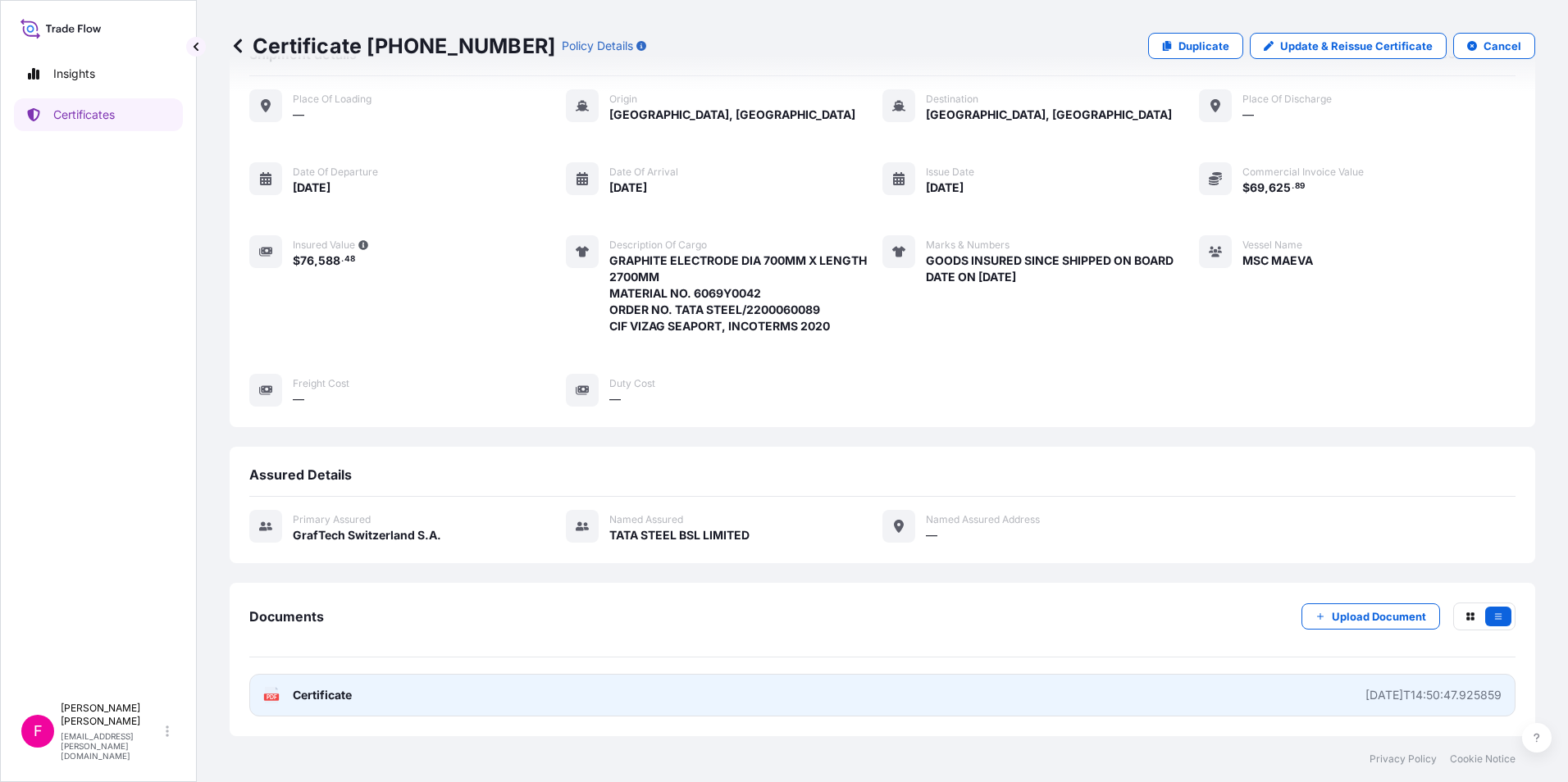
click at [315, 693] on span "Certificate" at bounding box center [322, 695] width 59 height 16
